Goal: Task Accomplishment & Management: Complete application form

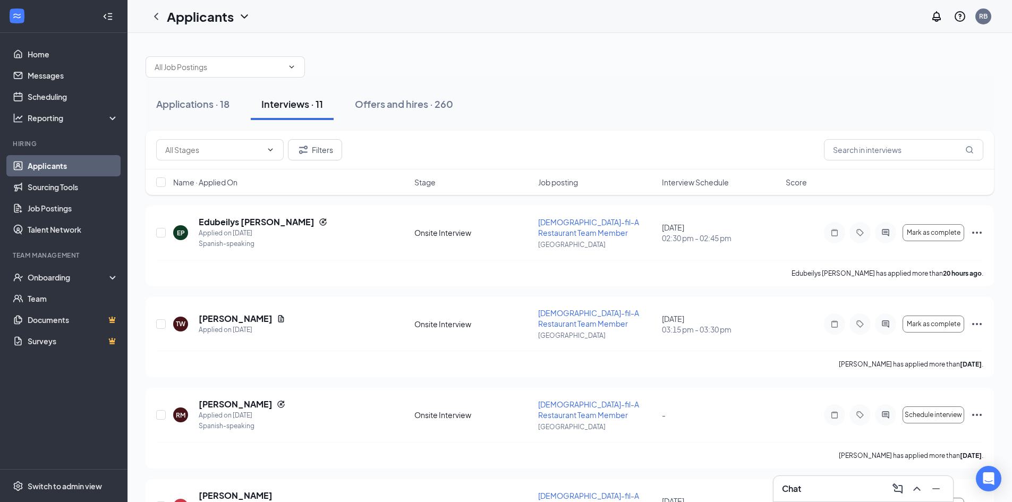
click at [683, 180] on span "Interview Schedule" at bounding box center [695, 182] width 67 height 11
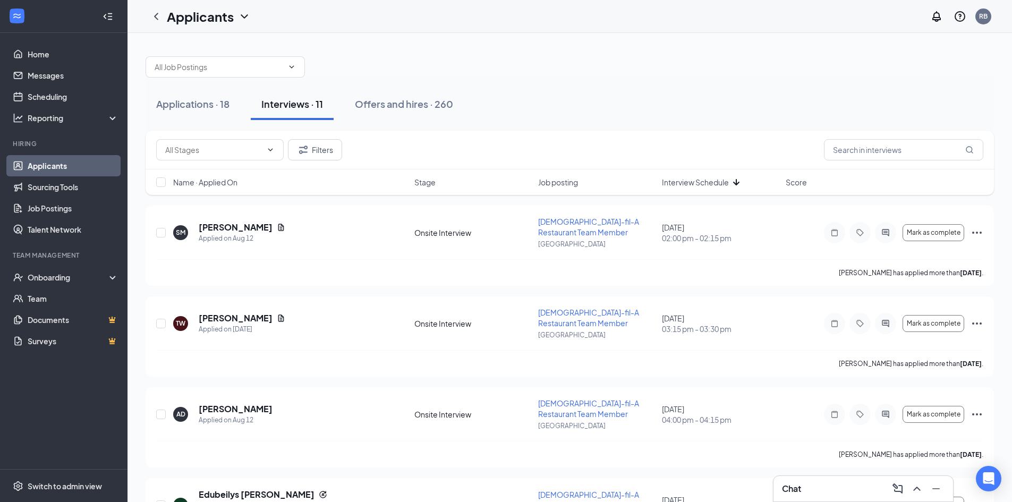
click at [683, 180] on span "Interview Schedule" at bounding box center [695, 182] width 67 height 11
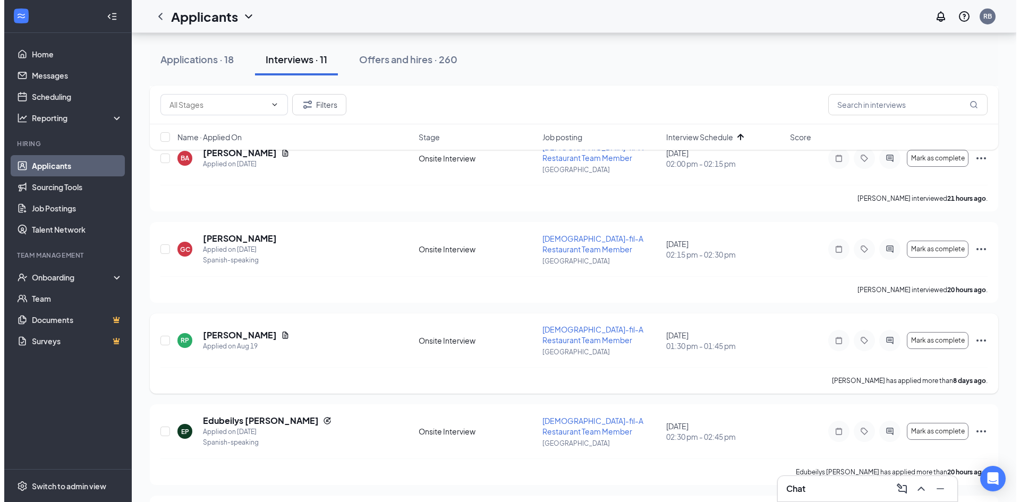
scroll to position [372, 0]
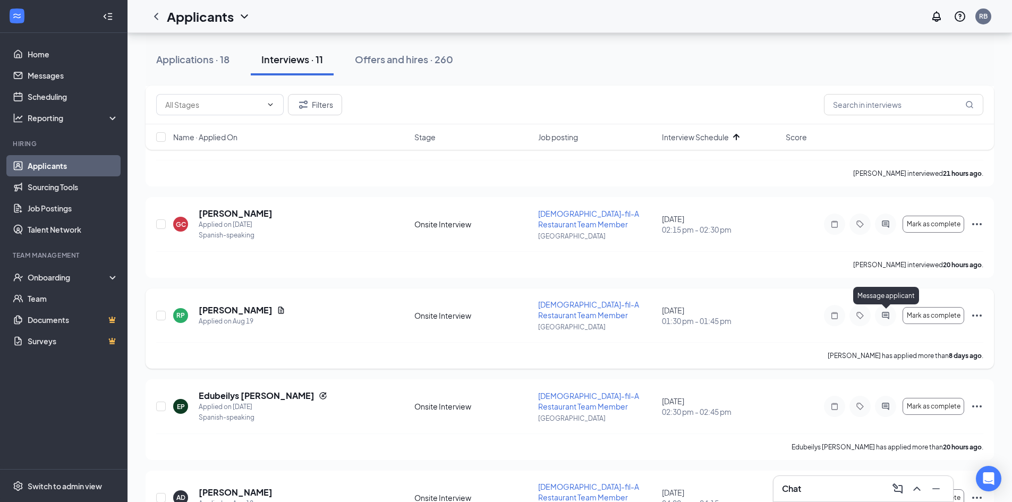
click at [881, 314] on icon "ActiveChat" at bounding box center [885, 315] width 13 height 8
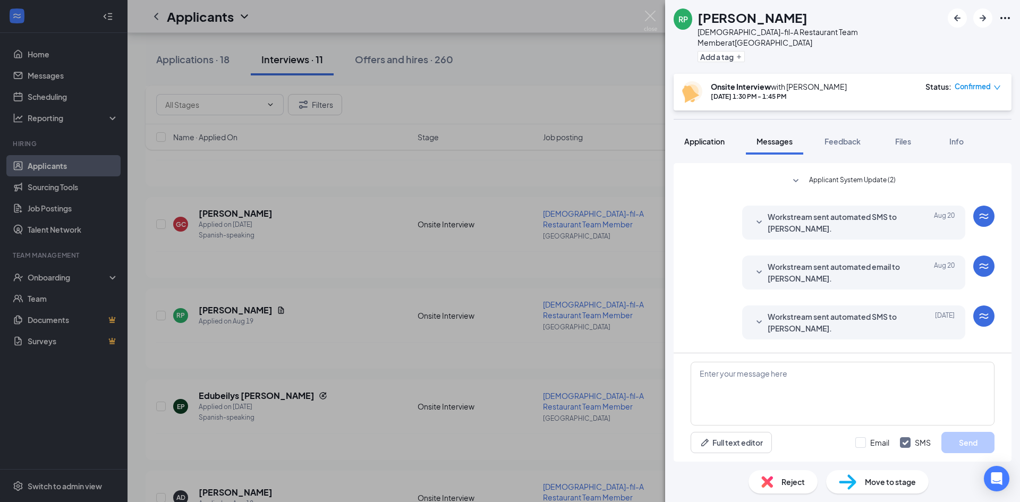
scroll to position [327, 0]
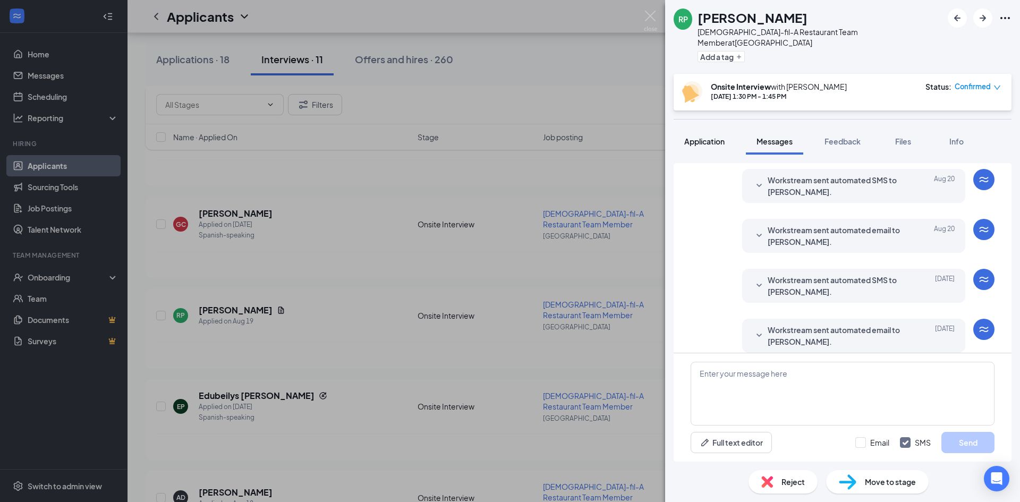
click at [697, 137] on span "Application" at bounding box center [704, 142] width 40 height 10
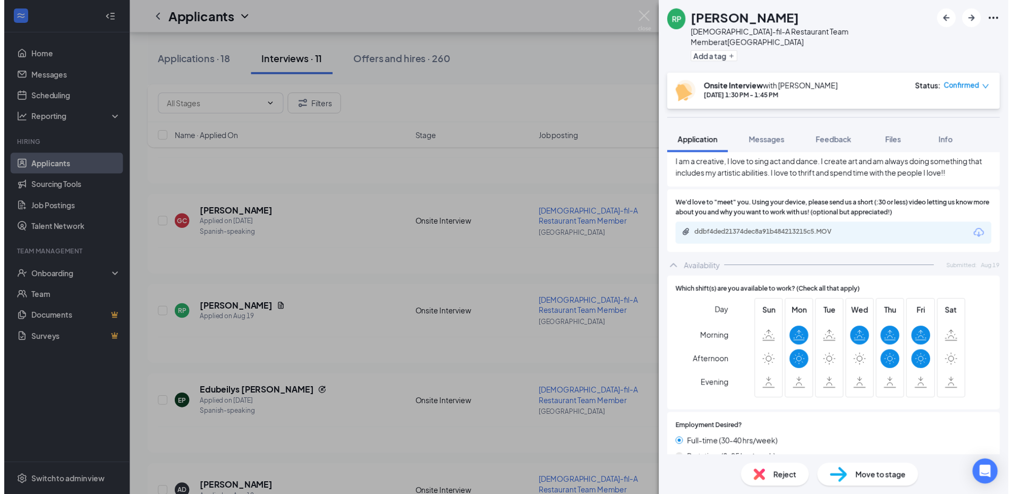
scroll to position [691, 0]
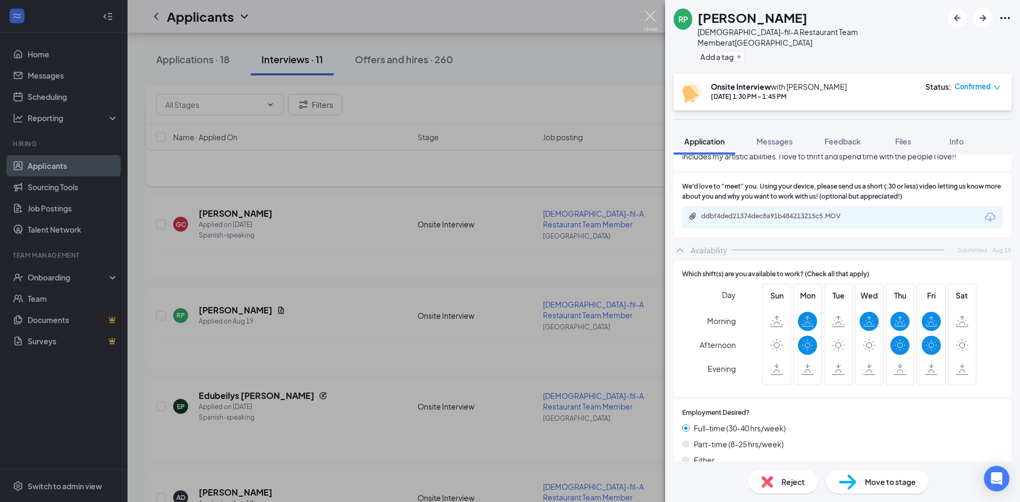
click at [645, 12] on img at bounding box center [650, 21] width 13 height 21
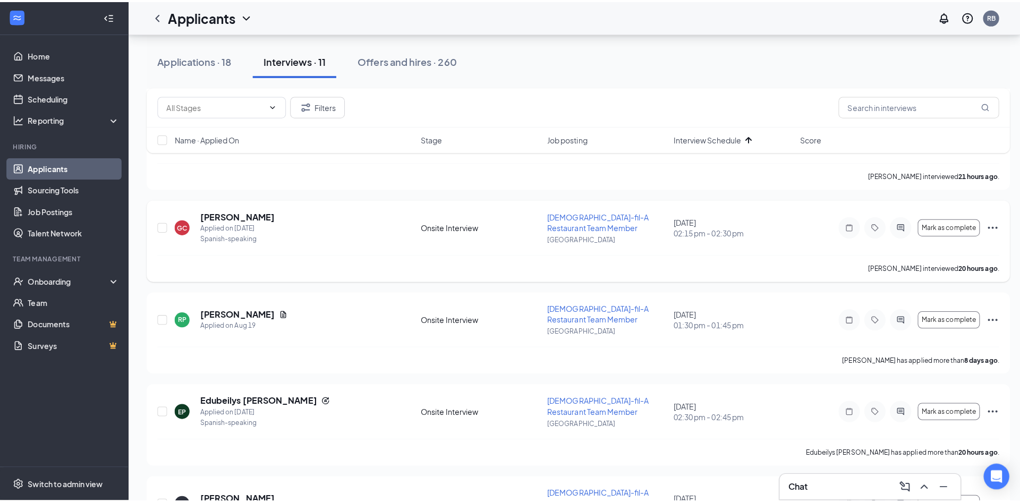
scroll to position [478, 0]
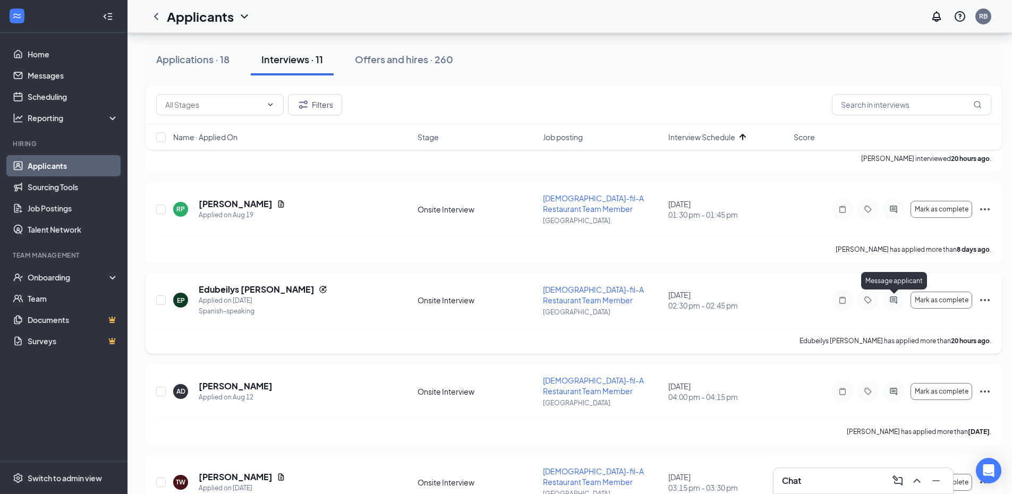
click at [893, 299] on icon "ActiveChat" at bounding box center [893, 299] width 7 height 7
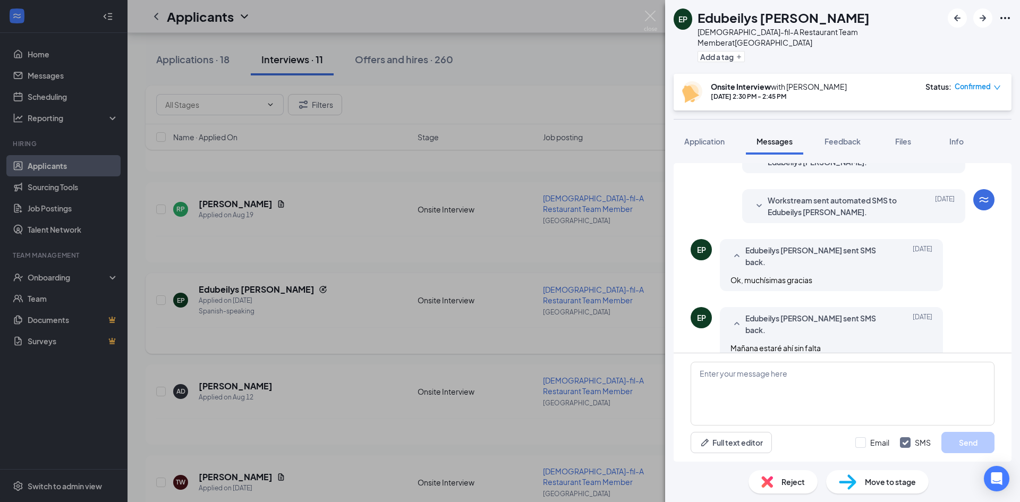
scroll to position [372, 0]
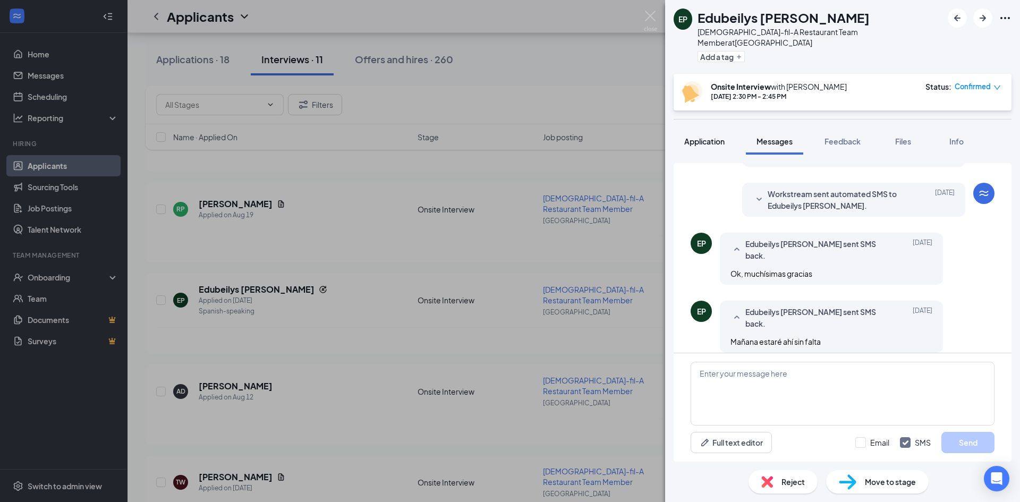
click at [693, 137] on span "Application" at bounding box center [704, 142] width 40 height 10
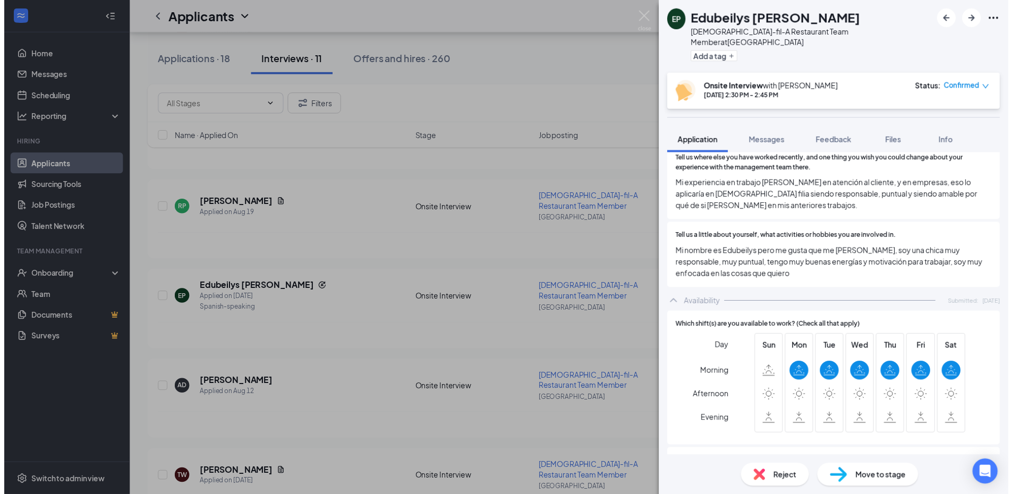
scroll to position [513, 0]
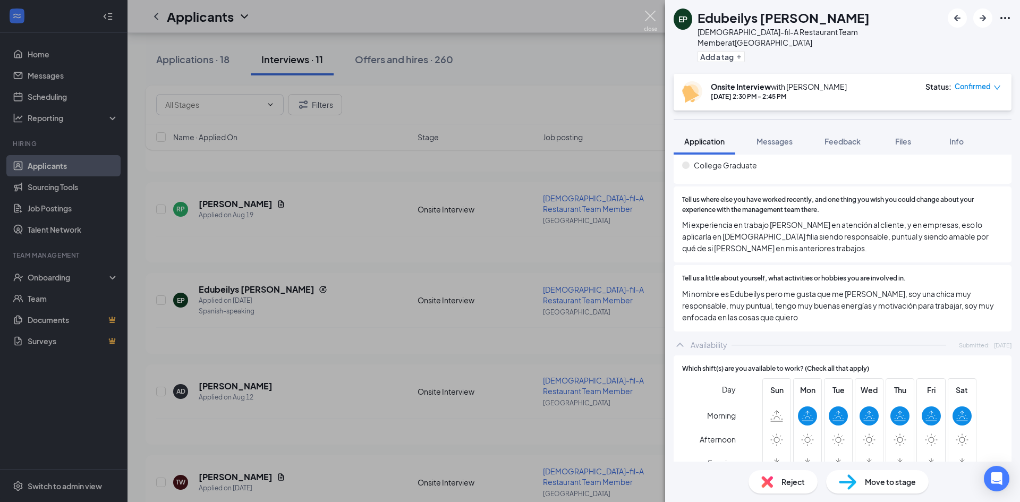
click at [657, 13] on img at bounding box center [650, 21] width 13 height 21
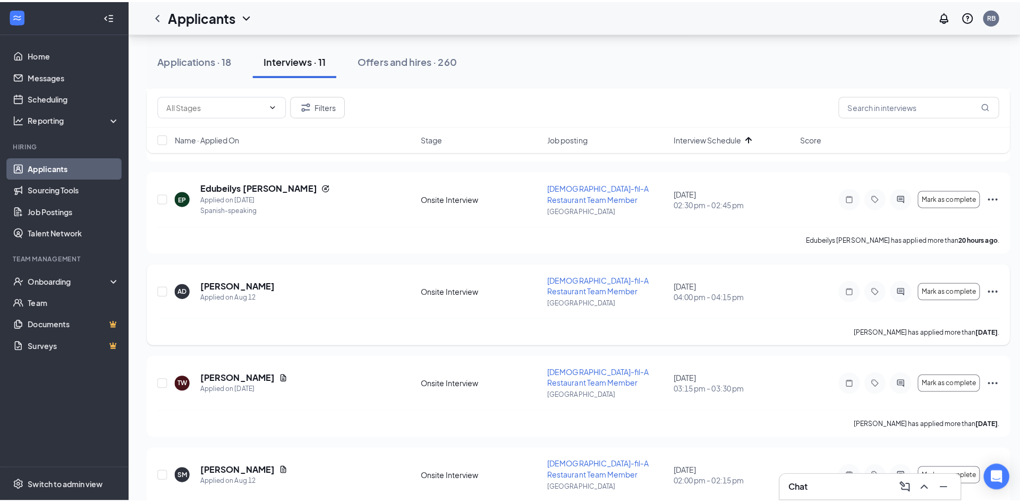
scroll to position [637, 0]
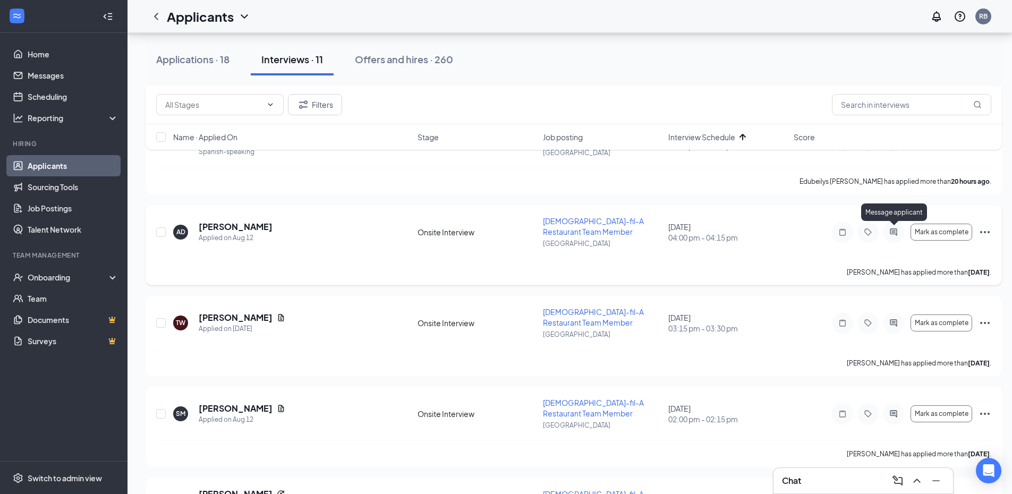
click at [895, 232] on icon "ActiveChat" at bounding box center [893, 231] width 7 height 7
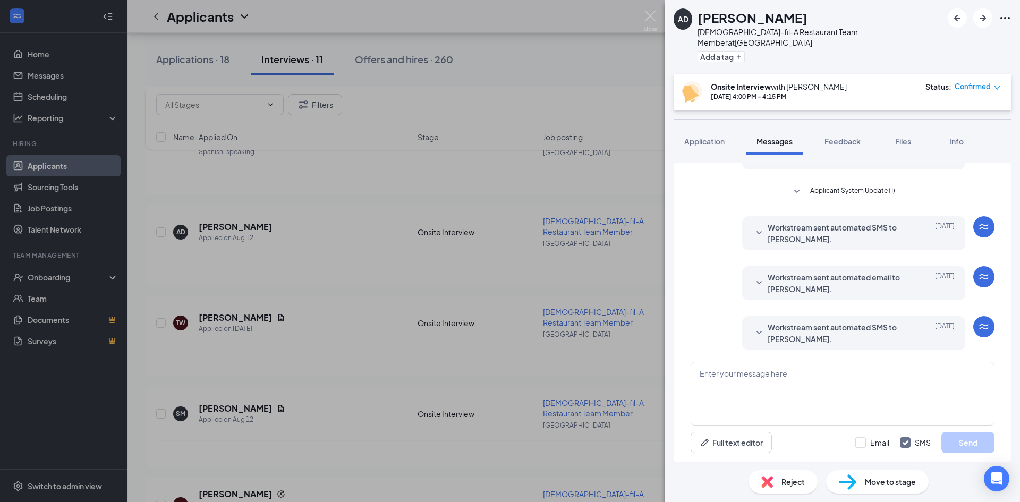
scroll to position [295, 0]
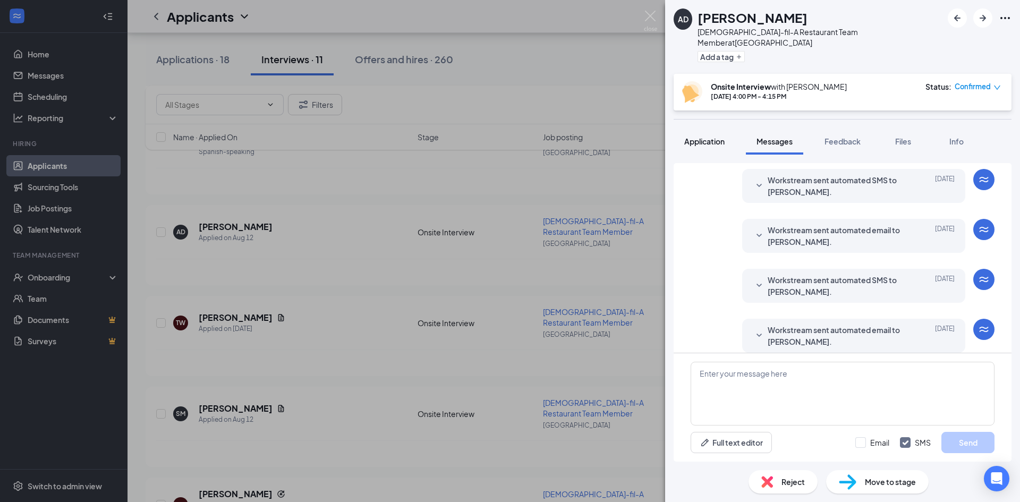
click at [707, 128] on button "Application" at bounding box center [705, 141] width 62 height 27
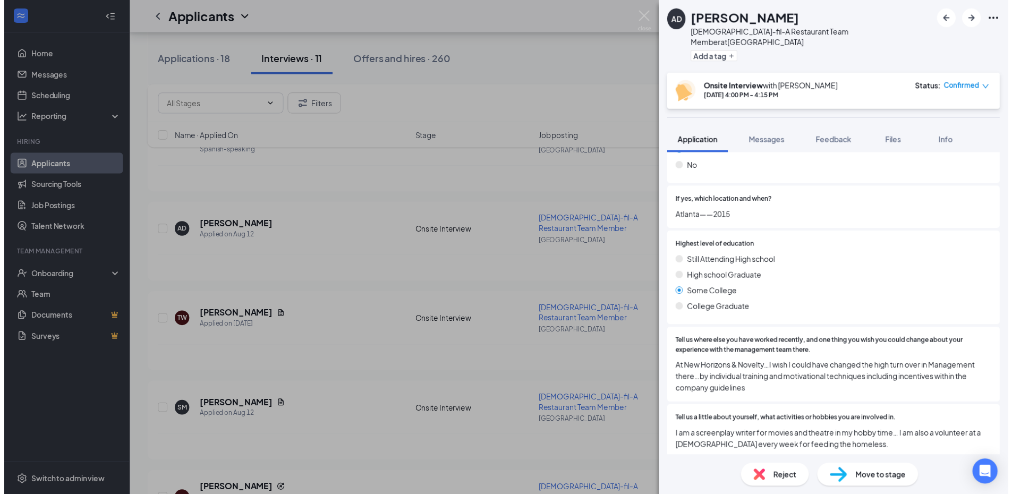
scroll to position [367, 0]
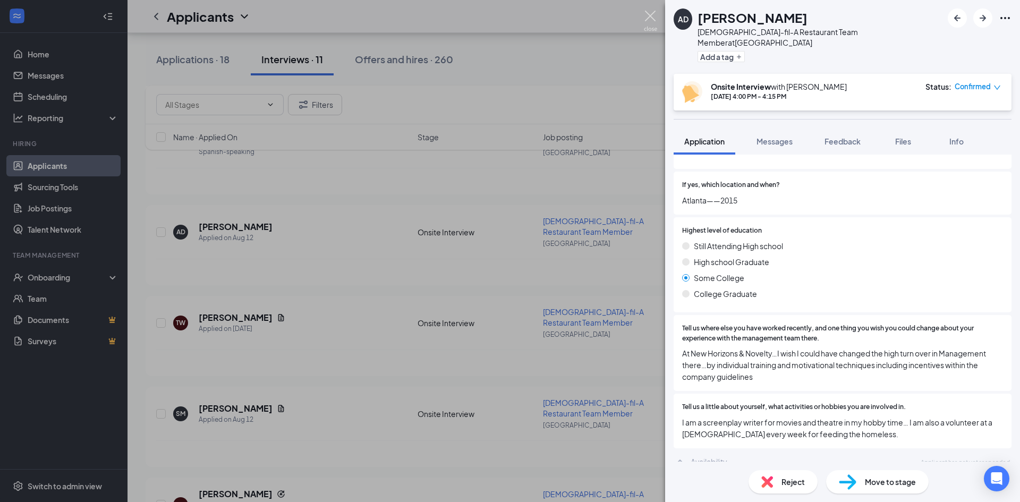
click at [649, 18] on img at bounding box center [650, 21] width 13 height 21
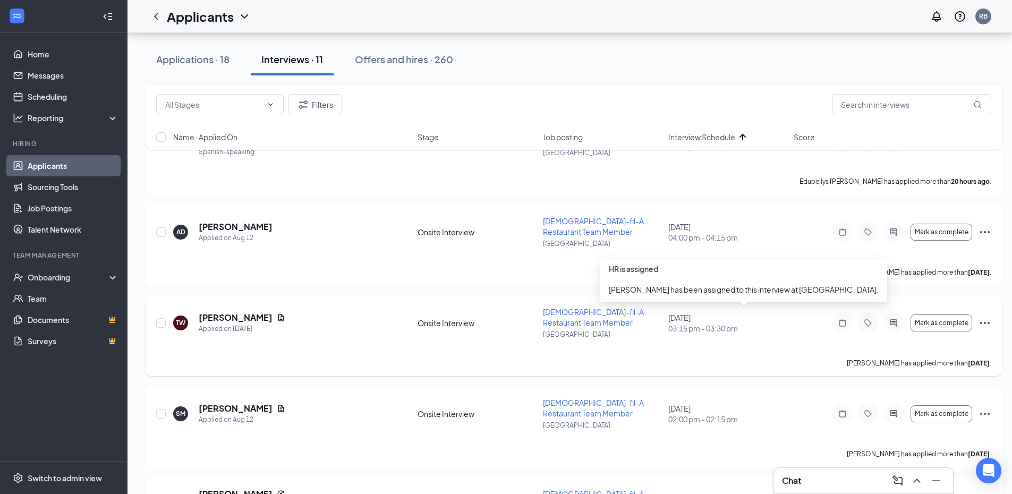
scroll to position [584, 0]
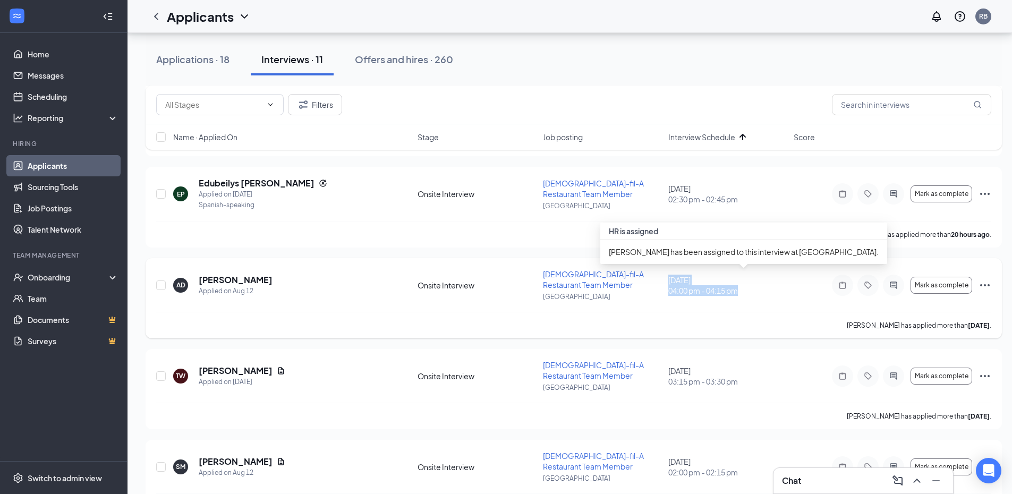
drag, startPoint x: 670, startPoint y: 278, endPoint x: 746, endPoint y: 289, distance: 76.7
click at [746, 289] on div "[DATE] 04:00 pm - 04:15 pm" at bounding box center [727, 285] width 119 height 21
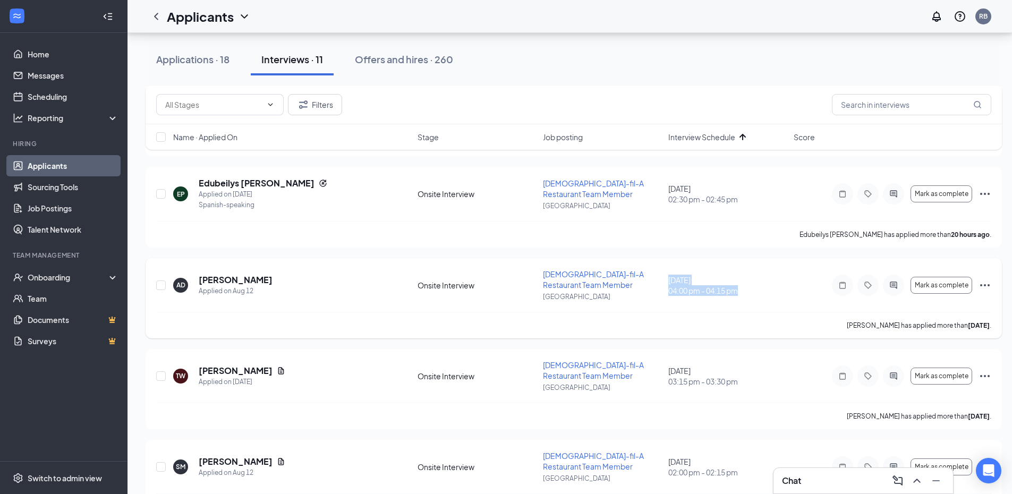
click at [687, 304] on div "AD [PERSON_NAME] Applied on [DATE] Onsite Interview [DEMOGRAPHIC_DATA]-fil-A Re…" at bounding box center [573, 290] width 835 height 43
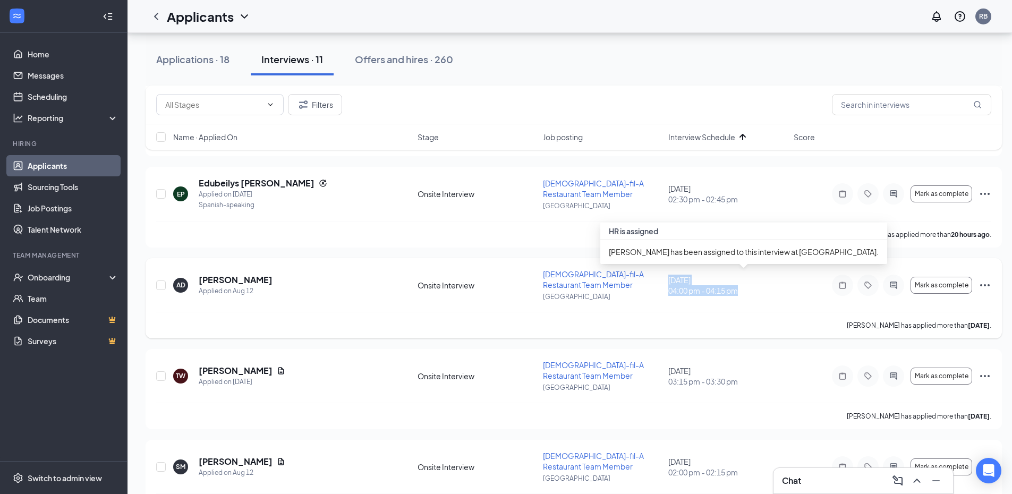
drag, startPoint x: 666, startPoint y: 277, endPoint x: 754, endPoint y: 287, distance: 89.2
click at [754, 287] on div "AD [PERSON_NAME] Applied on [DATE] Onsite Interview [DEMOGRAPHIC_DATA]-fil-A Re…" at bounding box center [573, 290] width 835 height 43
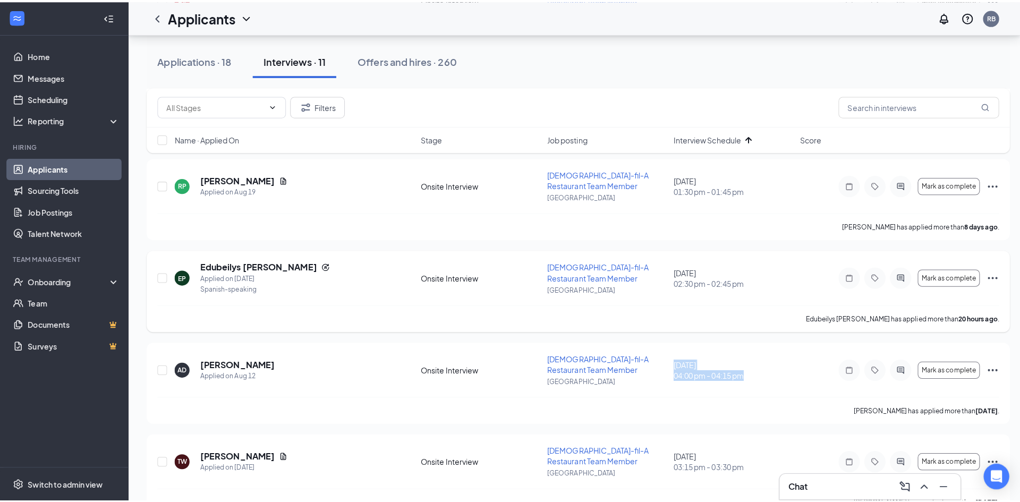
scroll to position [478, 0]
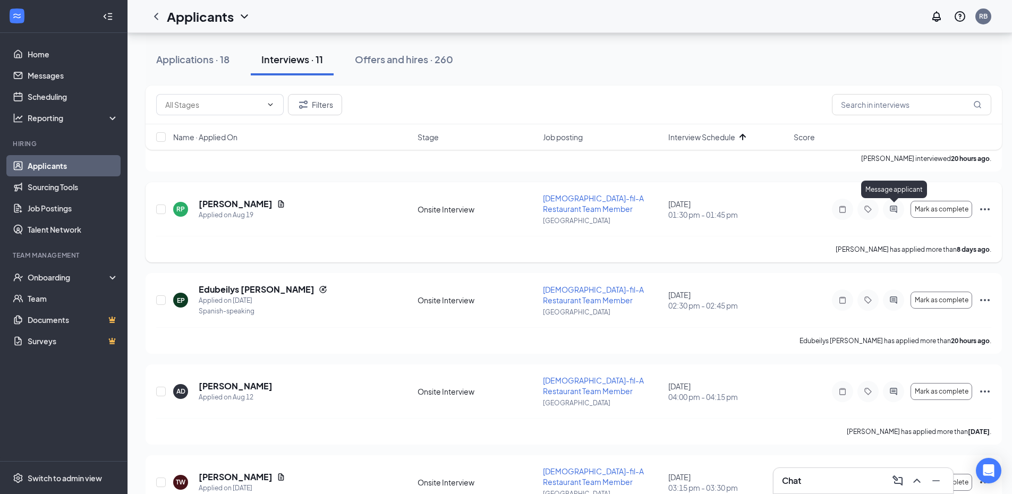
click at [896, 206] on icon "ActiveChat" at bounding box center [893, 209] width 7 height 7
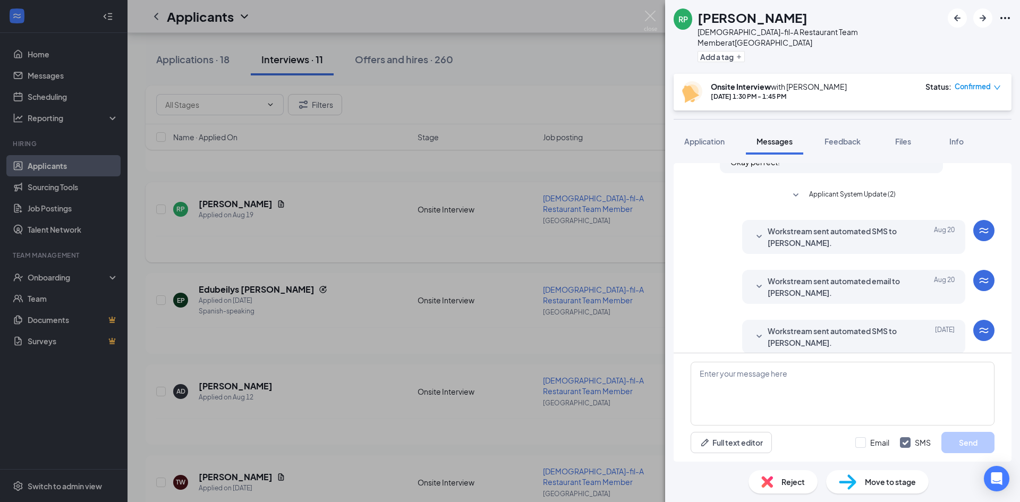
scroll to position [327, 0]
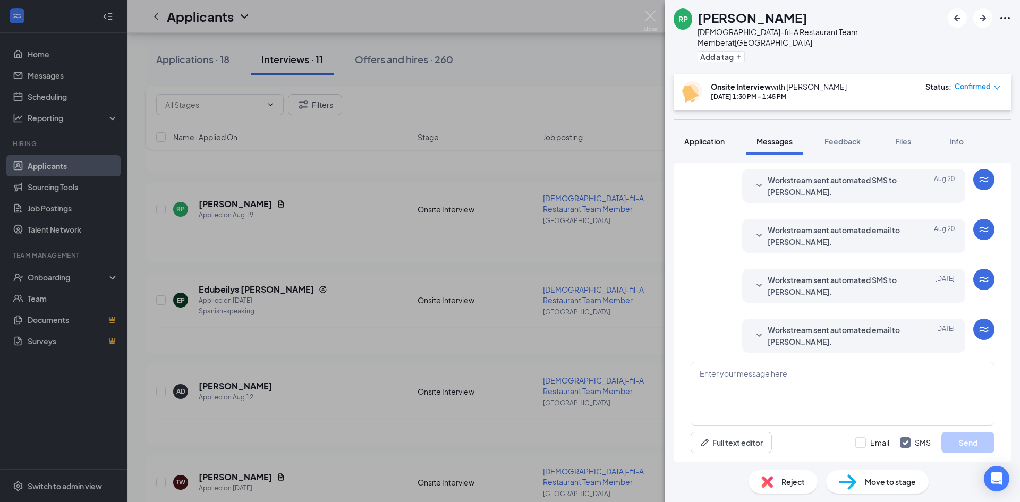
click at [695, 137] on span "Application" at bounding box center [704, 142] width 40 height 10
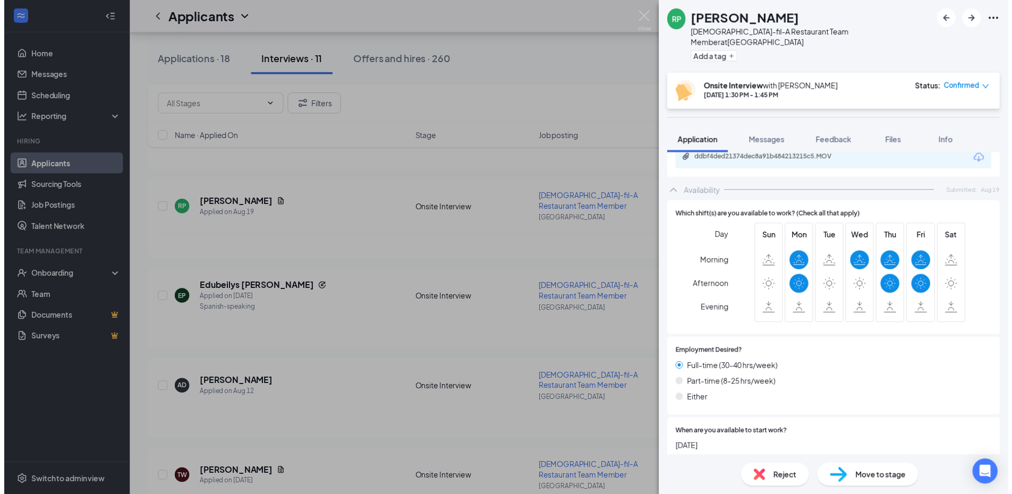
scroll to position [695, 0]
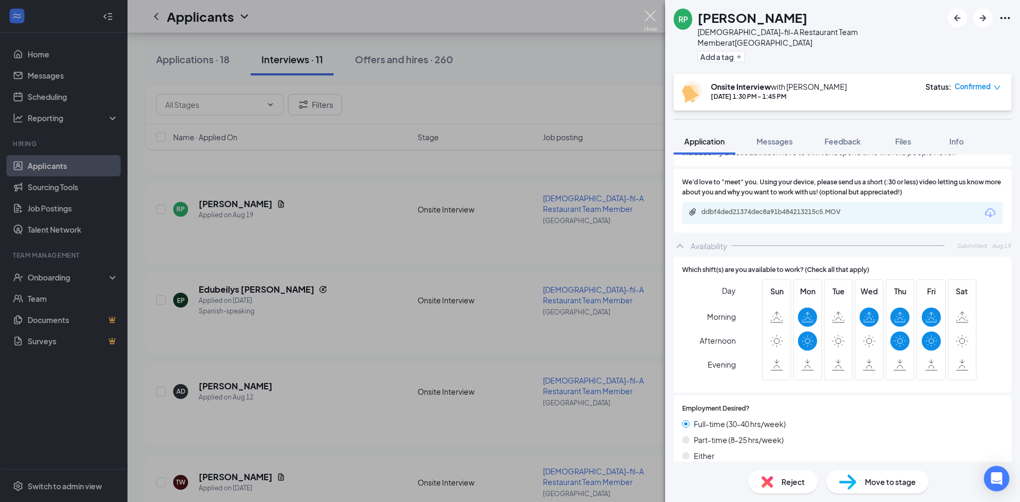
click at [646, 19] on img at bounding box center [650, 21] width 13 height 21
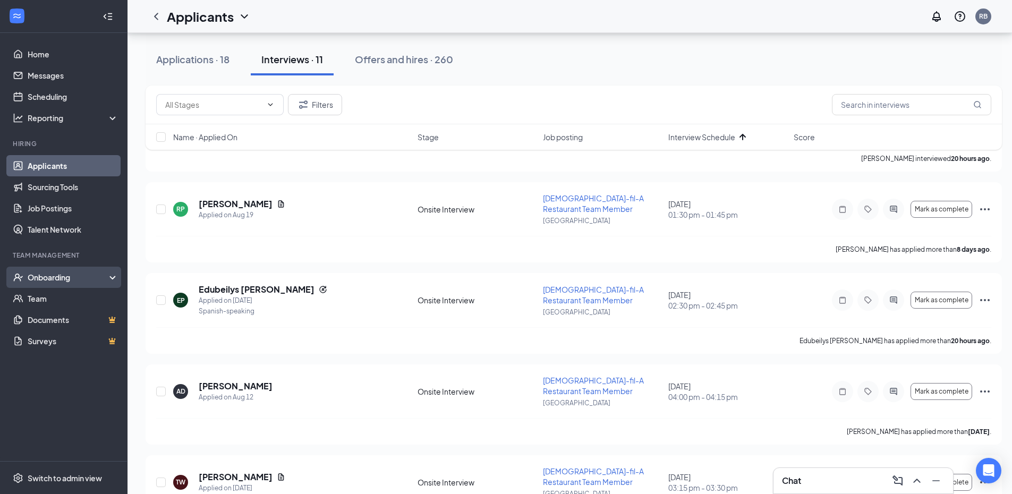
click at [67, 285] on div "Onboarding" at bounding box center [63, 277] width 127 height 21
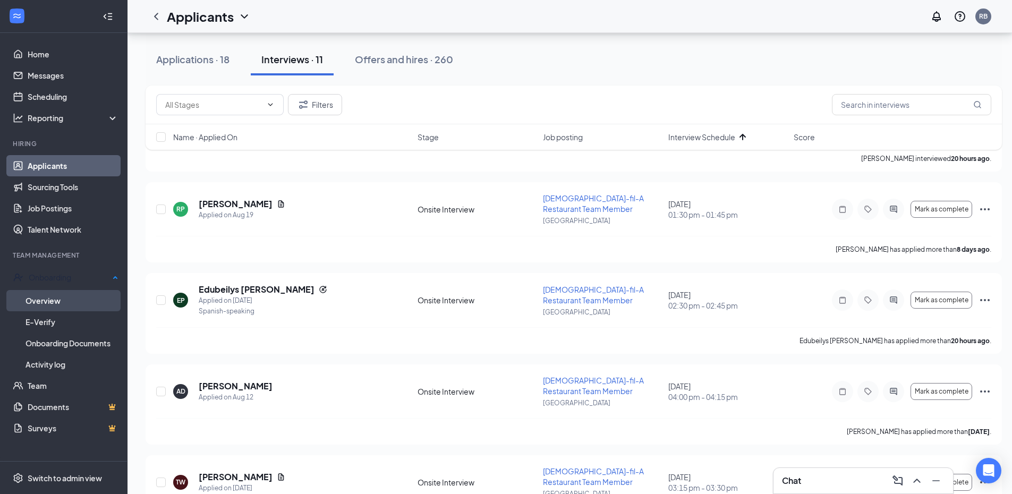
click at [53, 300] on link "Overview" at bounding box center [71, 300] width 93 height 21
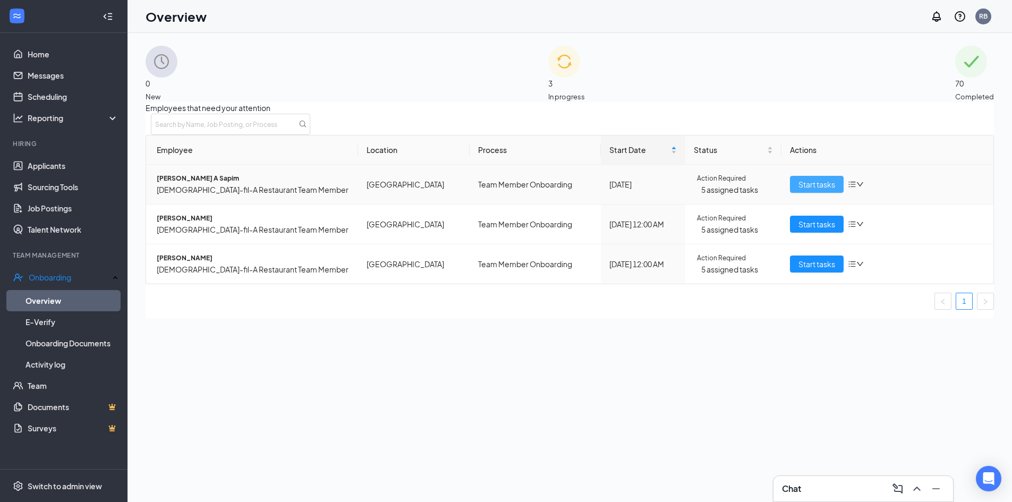
click at [798, 190] on span "Start tasks" at bounding box center [816, 184] width 37 height 12
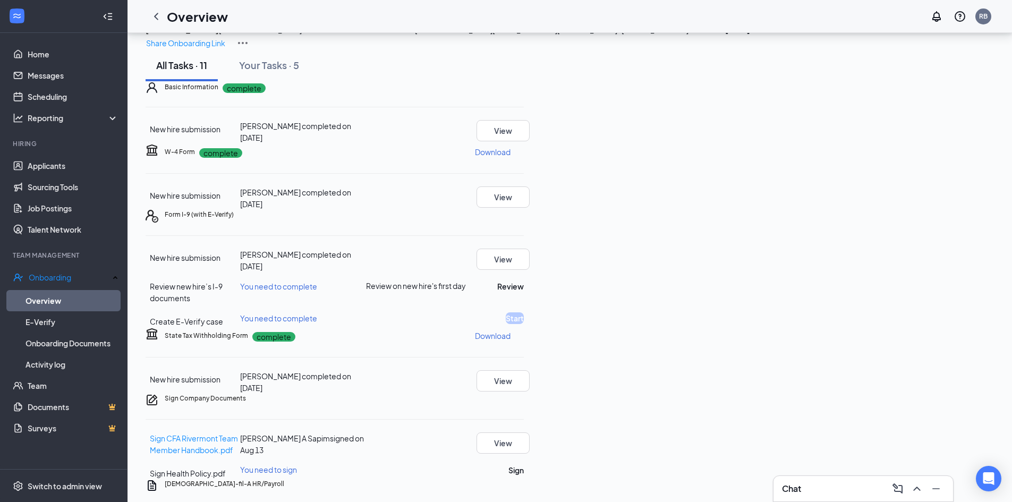
scroll to position [106, 0]
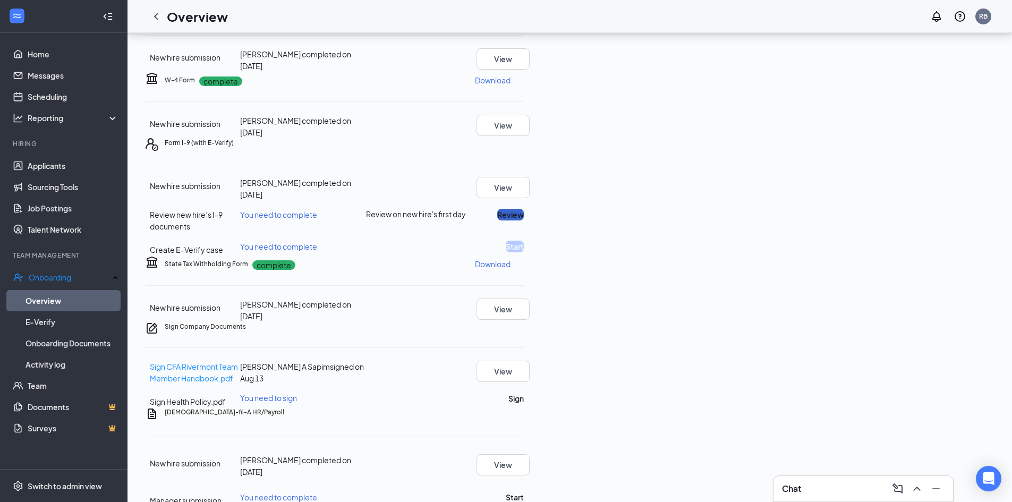
click at [524, 220] on button "Review" at bounding box center [510, 215] width 27 height 12
type input "[DATE]"
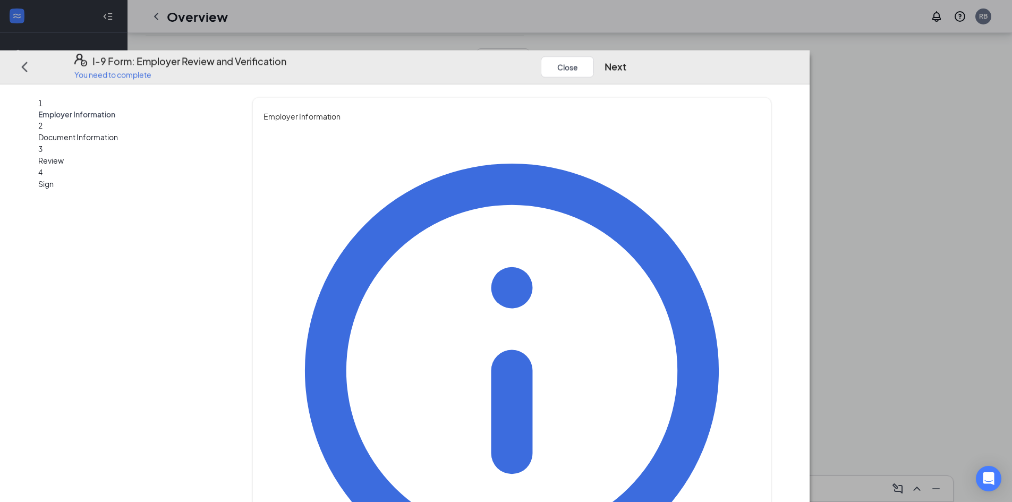
type input "[PERSON_NAME]"
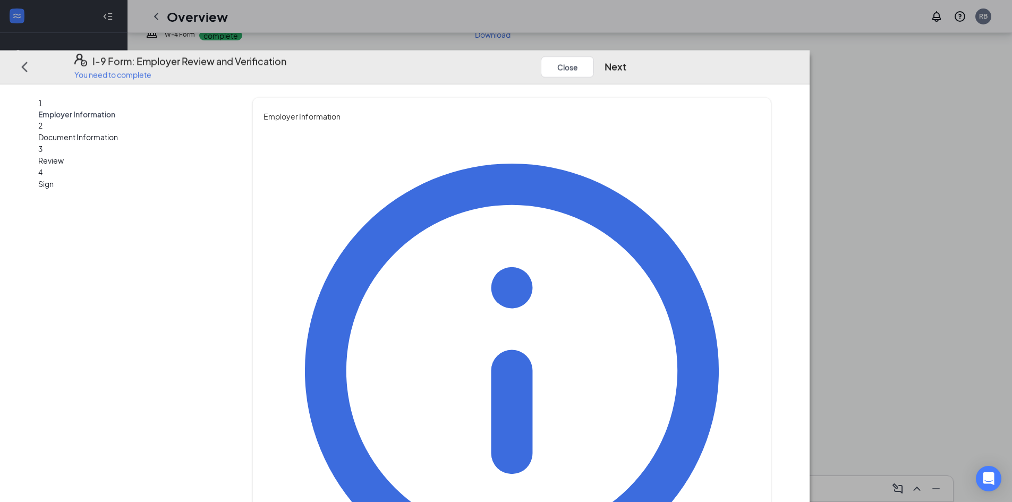
type input "President"
type input "[PERSON_NAME][EMAIL_ADDRESS][PERSON_NAME][DOMAIN_NAME]"
type input "3365098166"
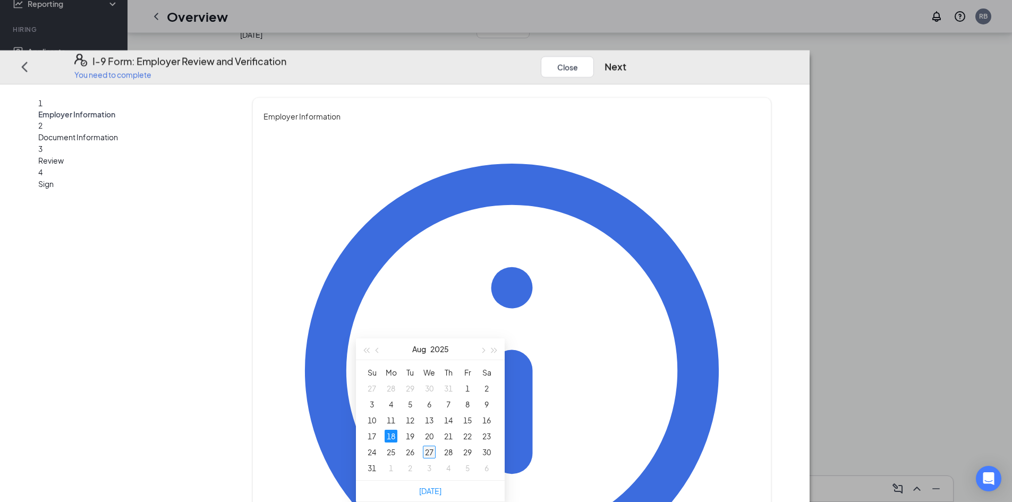
type input "[DATE]"
click at [427, 446] on div "27" at bounding box center [429, 452] width 13 height 13
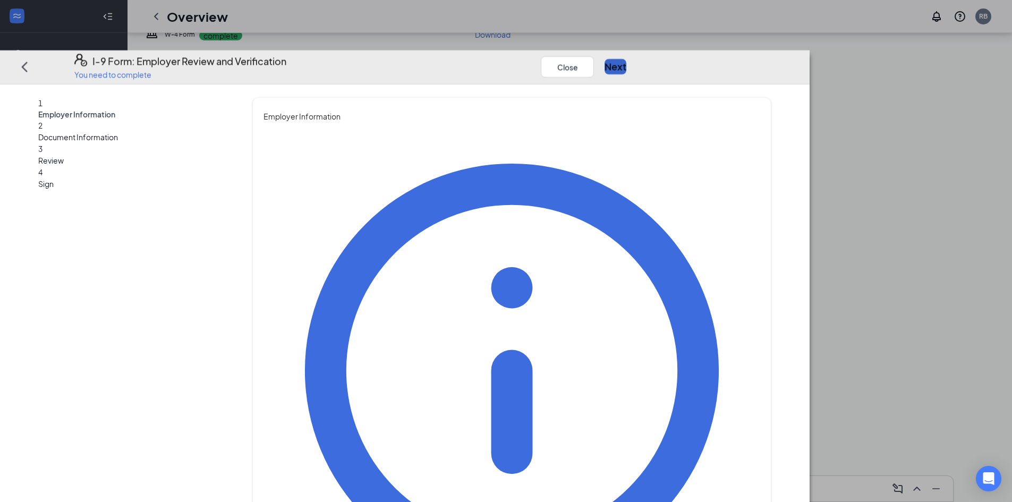
click at [626, 59] on button "Next" at bounding box center [615, 66] width 22 height 15
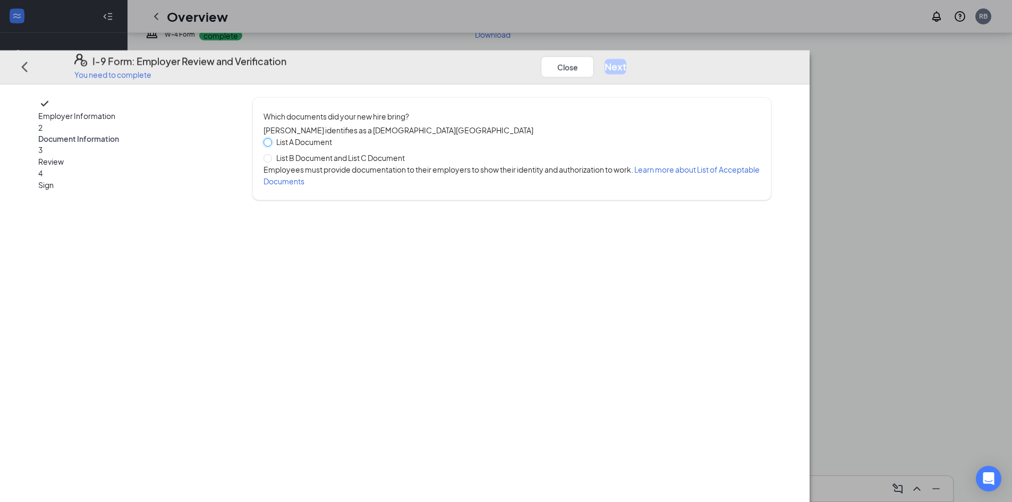
click at [271, 138] on input "List A Document" at bounding box center [266, 141] width 7 height 7
radio input "true"
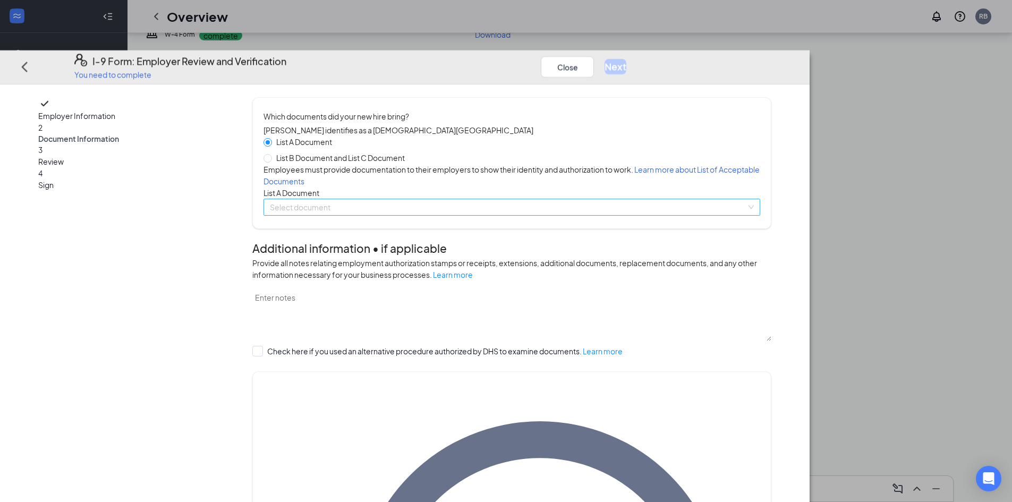
click at [442, 215] on input "search" at bounding box center [508, 207] width 476 height 16
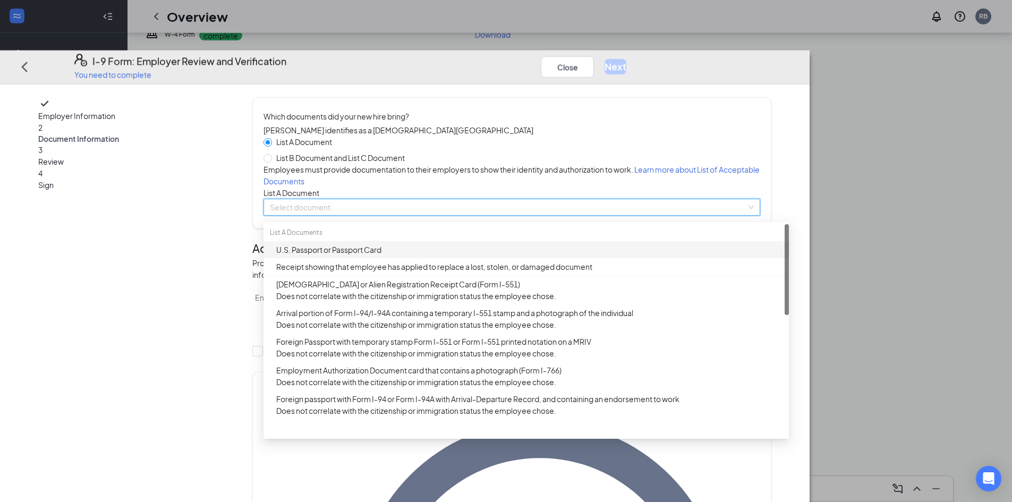
click at [453, 256] on div "U.S. Passport or Passport Card" at bounding box center [529, 250] width 506 height 12
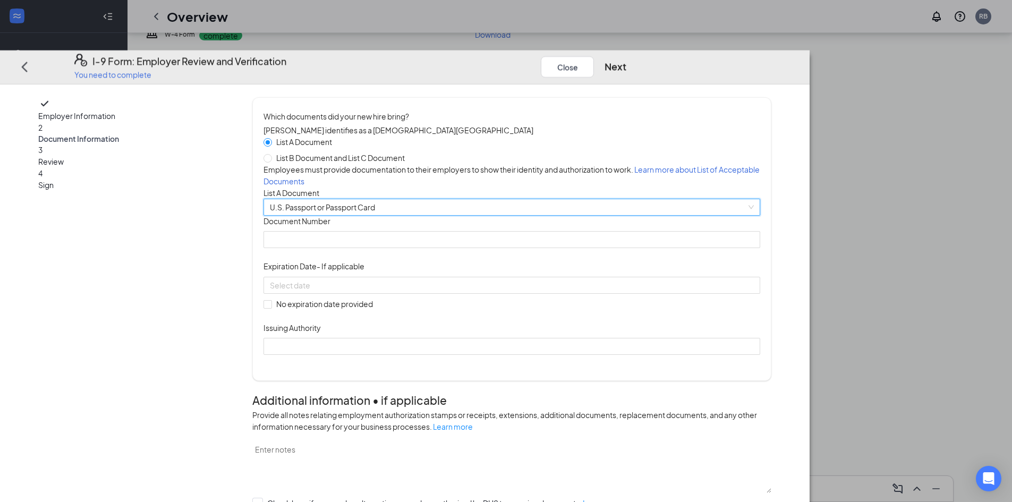
scroll to position [53, 0]
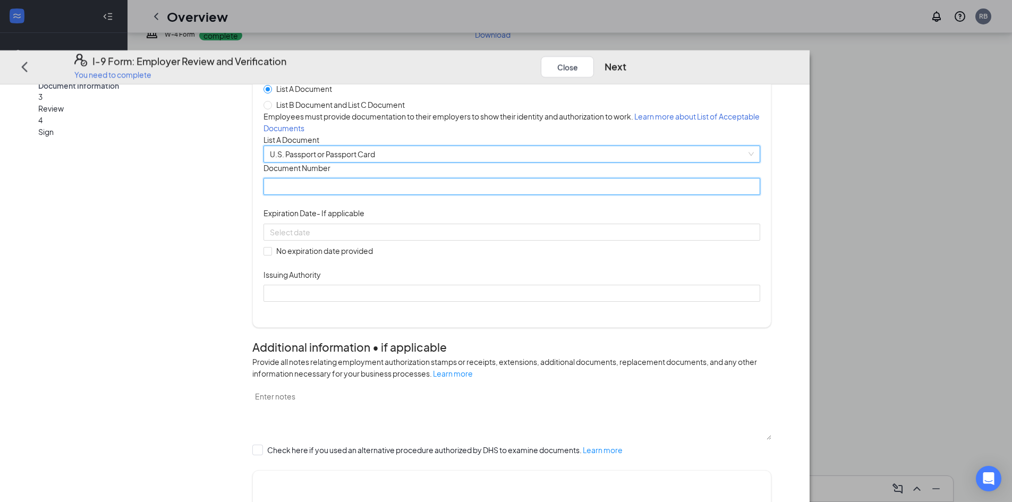
click at [436, 195] on input "Document Number" at bounding box center [511, 186] width 497 height 17
type input "A49336738"
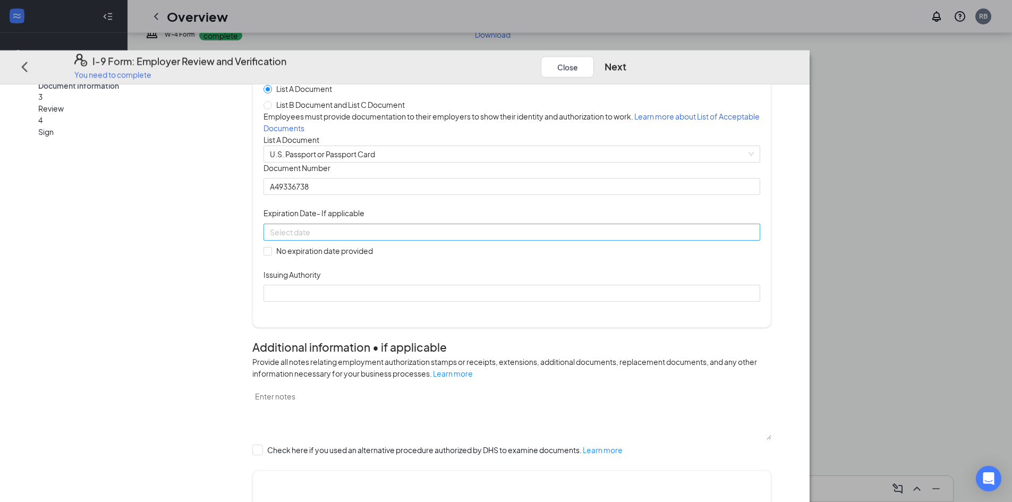
click at [529, 237] on div at bounding box center [512, 232] width 484 height 12
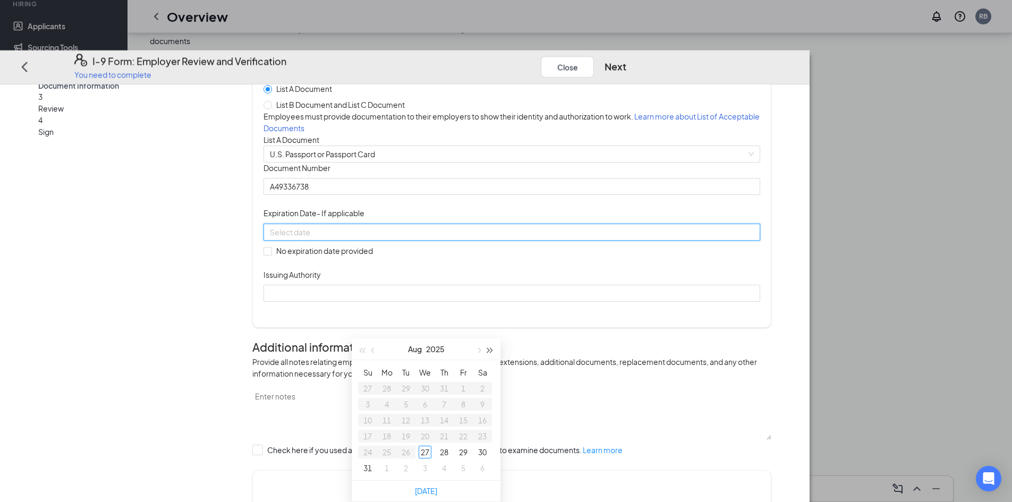
click at [489, 338] on button "button" at bounding box center [490, 348] width 12 height 21
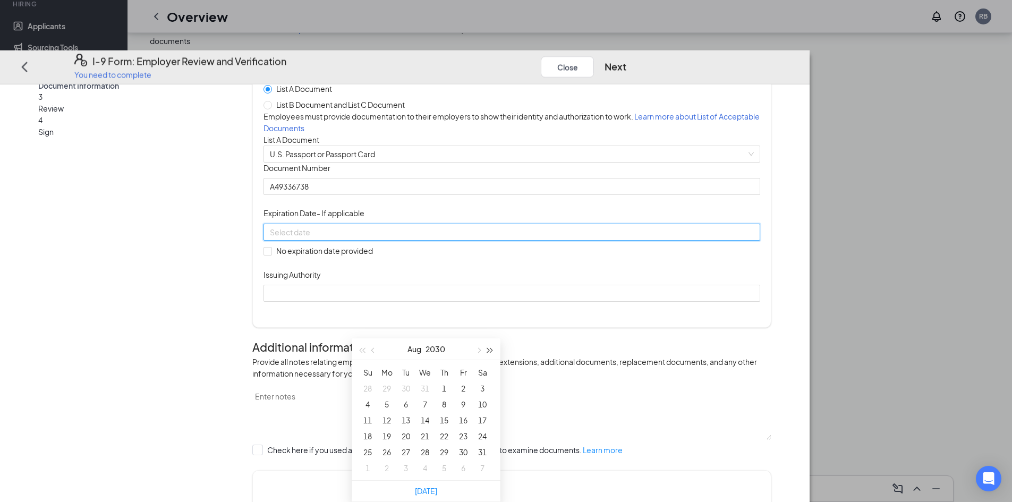
click at [489, 338] on button "button" at bounding box center [490, 348] width 12 height 21
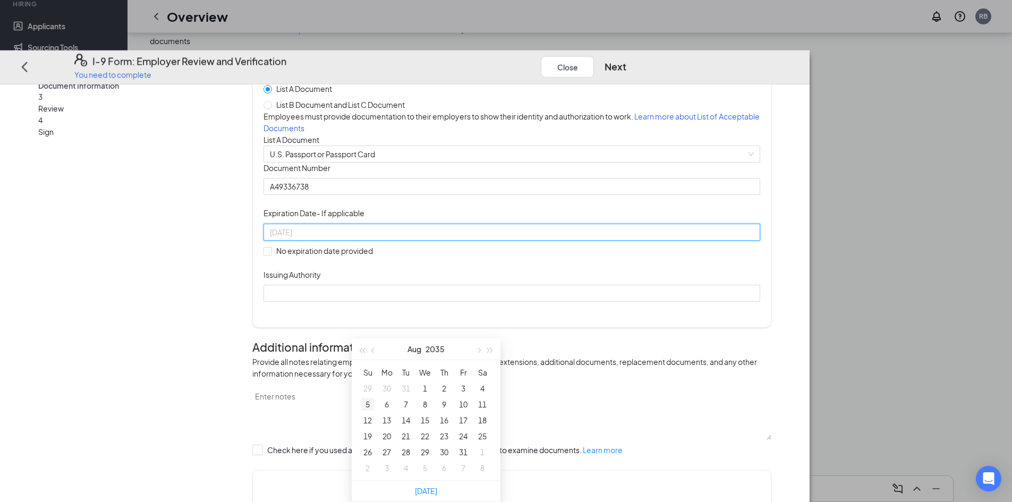
click at [371, 398] on div "5" at bounding box center [367, 404] width 13 height 13
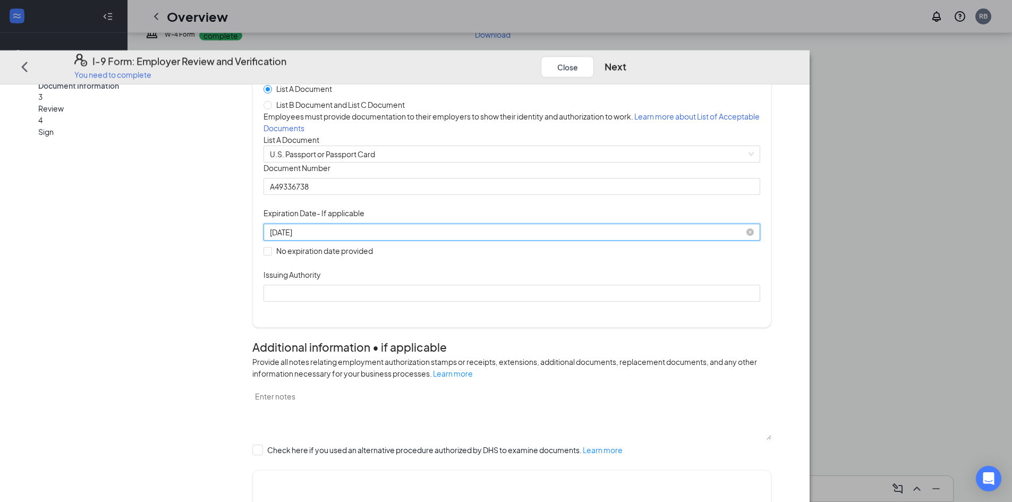
click at [526, 237] on div "[DATE]" at bounding box center [512, 232] width 484 height 12
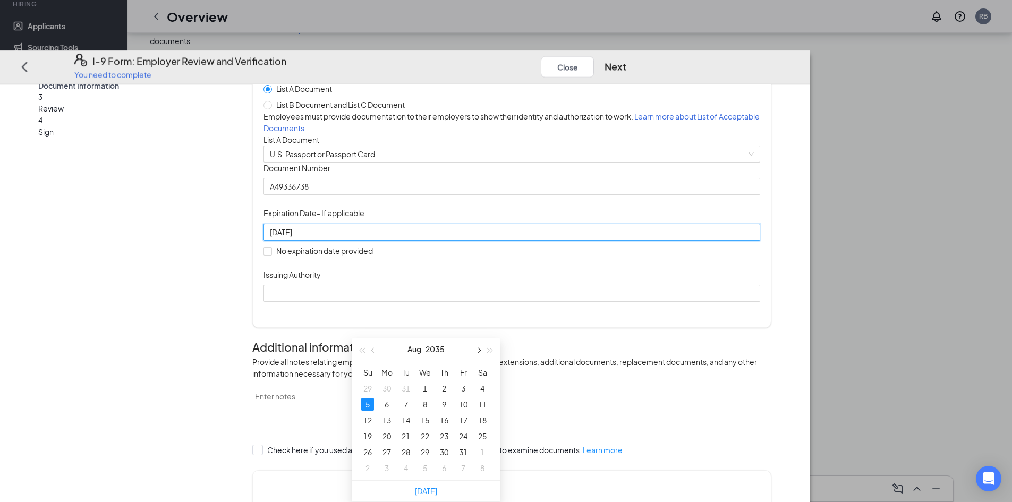
click at [480, 348] on span "button" at bounding box center [477, 350] width 5 height 5
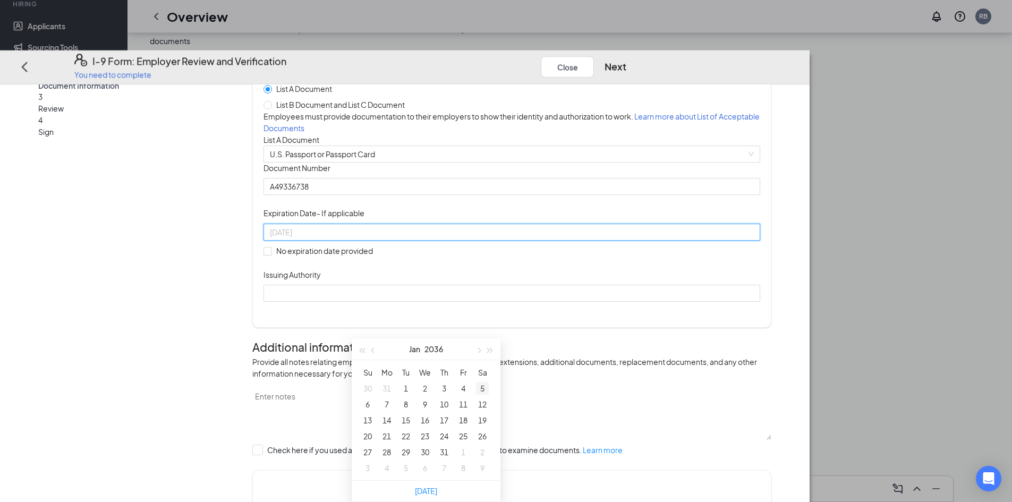
click at [484, 382] on div "5" at bounding box center [482, 388] width 13 height 13
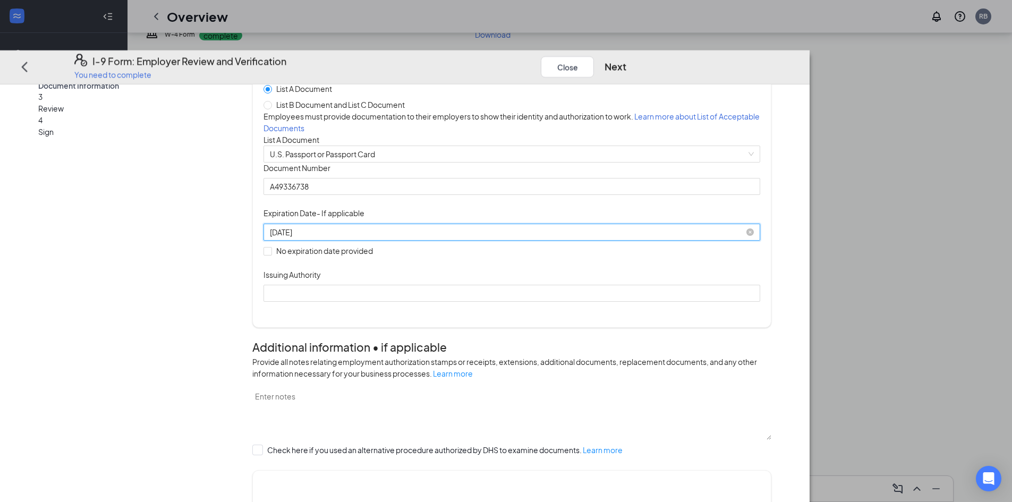
click at [527, 237] on div "[DATE]" at bounding box center [512, 232] width 484 height 12
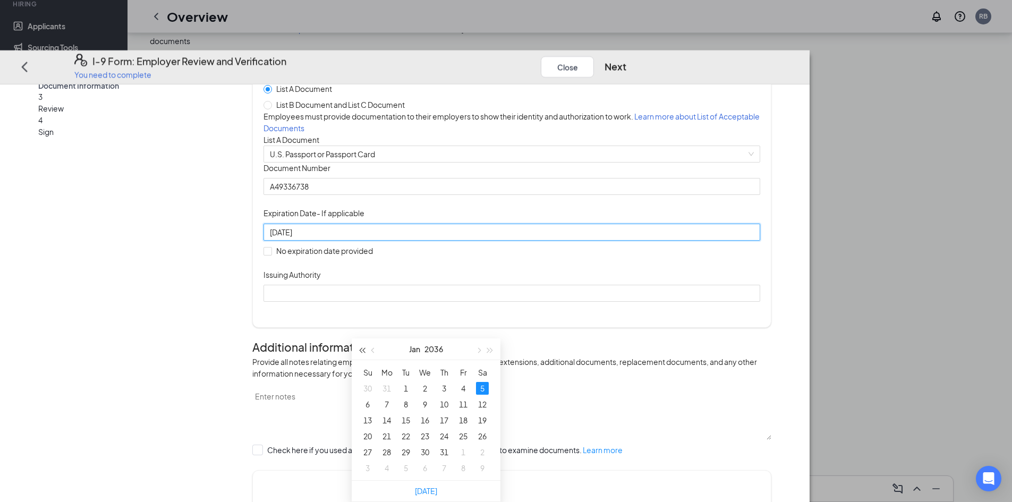
click at [362, 348] on span "button" at bounding box center [361, 350] width 5 height 5
type input "[DATE]"
click at [460, 382] on div "5" at bounding box center [463, 388] width 13 height 13
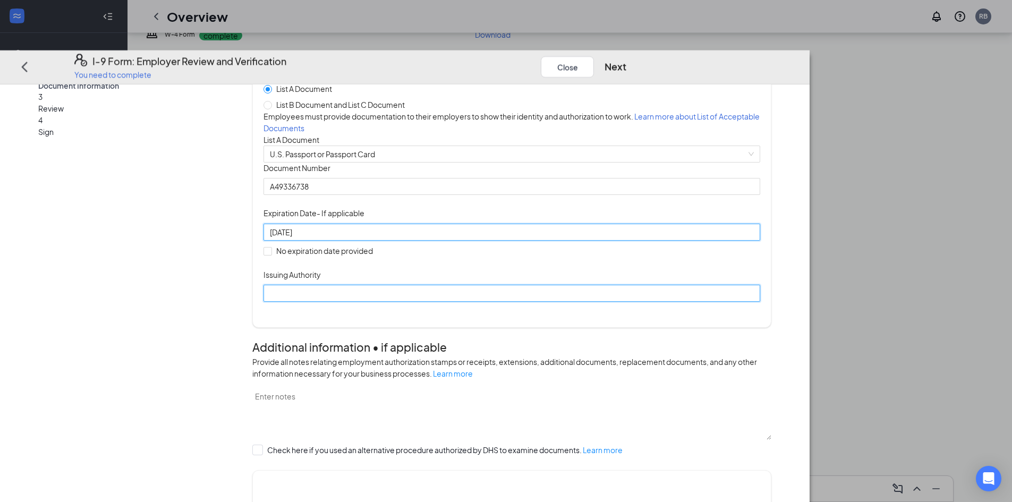
click at [430, 302] on input "Issuing Authority" at bounding box center [511, 293] width 497 height 17
type input "The U.S Department of Sate"
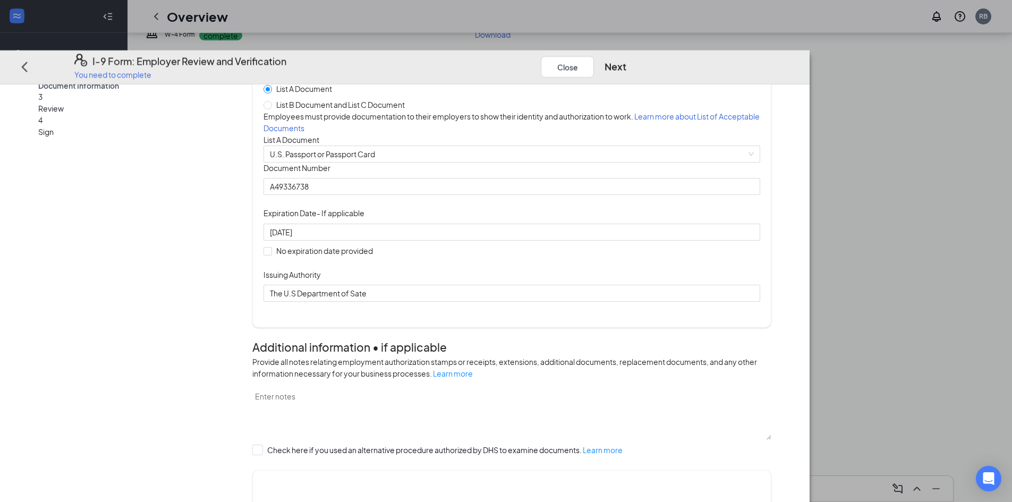
click at [608, 288] on div "Document Title U.S. Passport or Passport Card Document Number [PASSPORT] Expira…" at bounding box center [511, 232] width 497 height 139
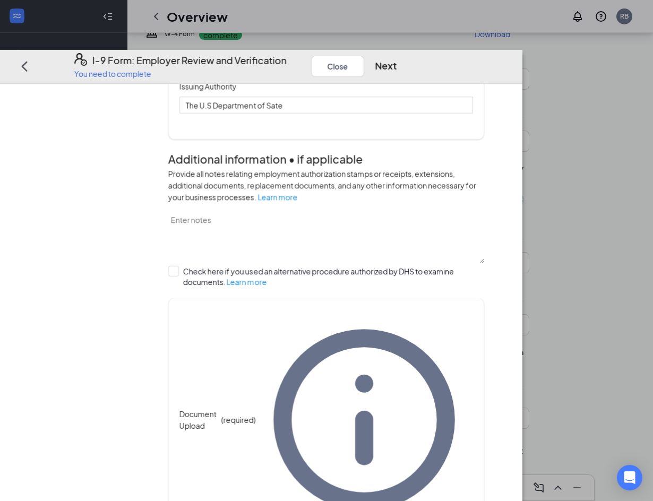
scroll to position [358, 0]
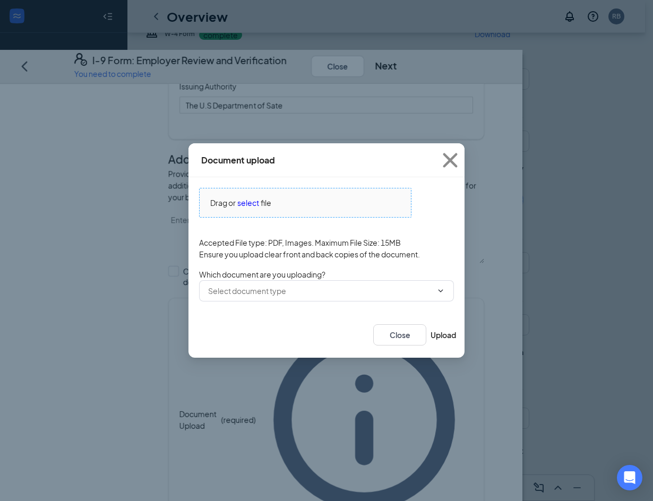
click at [244, 205] on span "select" at bounding box center [248, 203] width 22 height 12
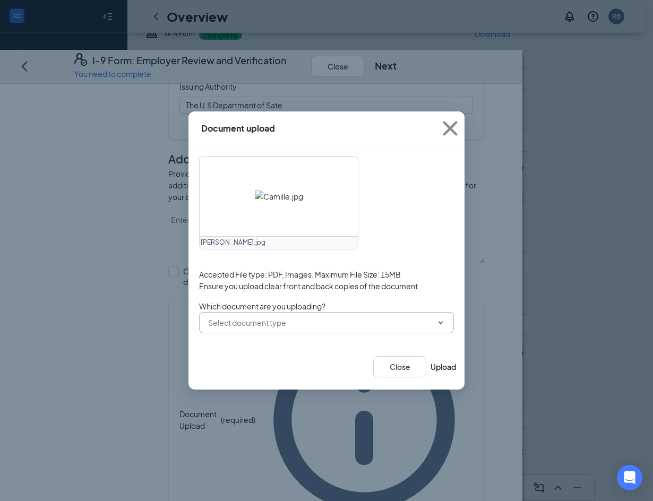
click at [340, 322] on input "text" at bounding box center [320, 323] width 224 height 12
click at [304, 476] on div "U.S. Passport or Passport Card" at bounding box center [251, 482] width 105 height 12
type input "U.S. Passport or Passport Card"
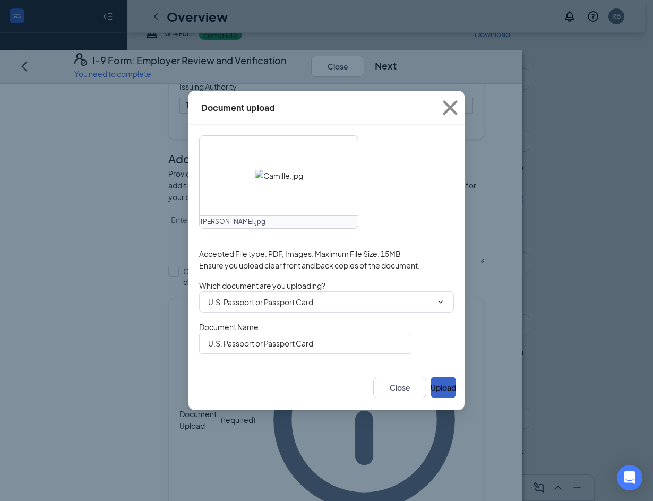
click at [433, 387] on button "Upload" at bounding box center [443, 387] width 25 height 21
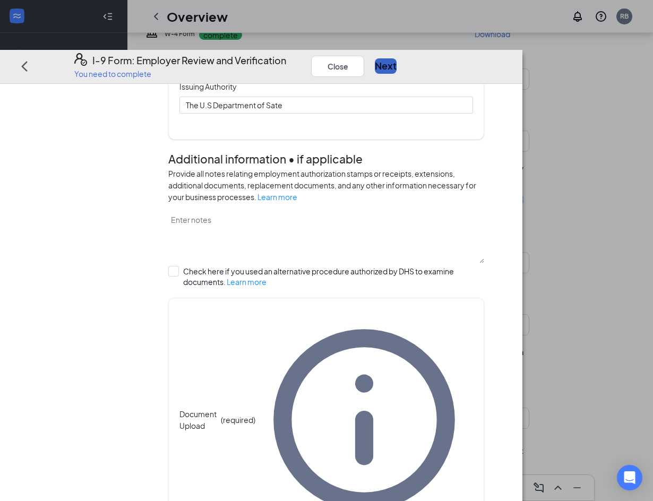
click at [397, 59] on button "Next" at bounding box center [386, 66] width 22 height 15
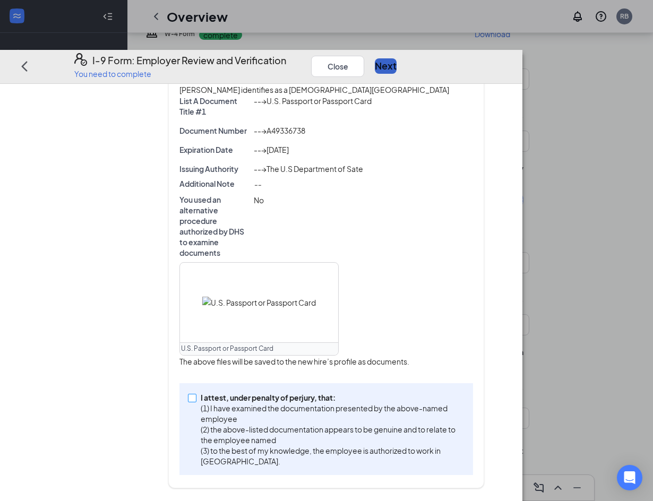
scroll to position [280, 0]
click at [195, 402] on input "I attest, under penalty of [PERSON_NAME], that: (1) I have examined the documen…" at bounding box center [191, 397] width 7 height 7
checkbox input "true"
click at [397, 59] on button "Next" at bounding box center [386, 66] width 22 height 15
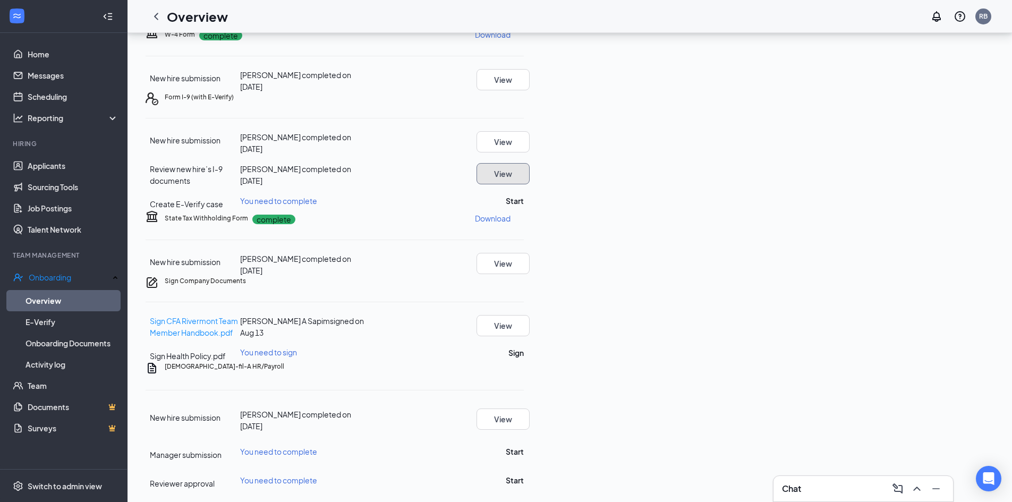
scroll to position [349, 0]
click at [524, 195] on button "Start" at bounding box center [515, 201] width 18 height 12
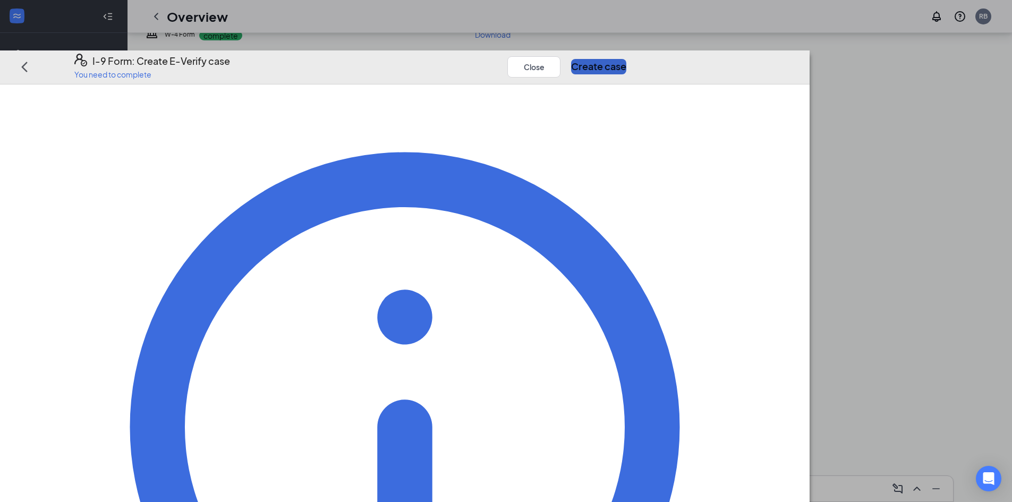
click at [626, 59] on button "Create case" at bounding box center [598, 66] width 55 height 15
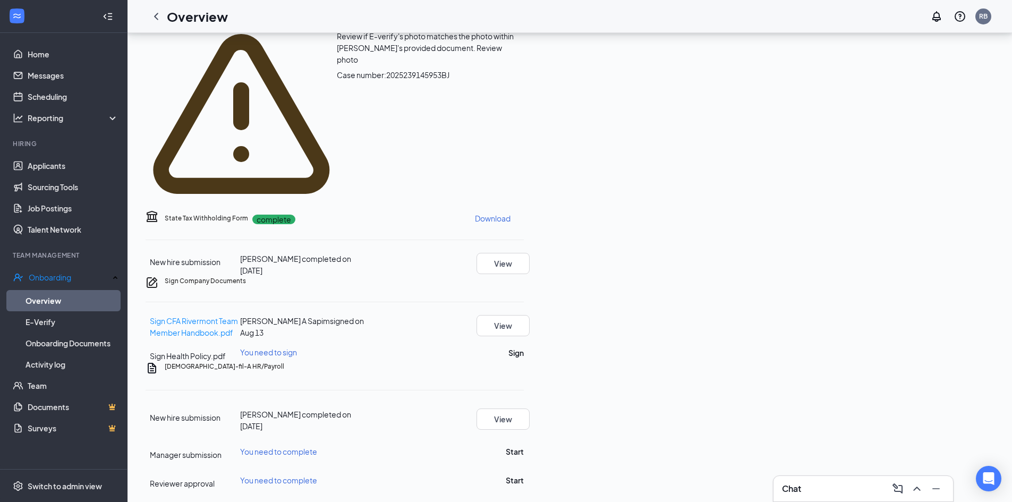
click at [502, 64] on span "Review photo" at bounding box center [419, 53] width 165 height 21
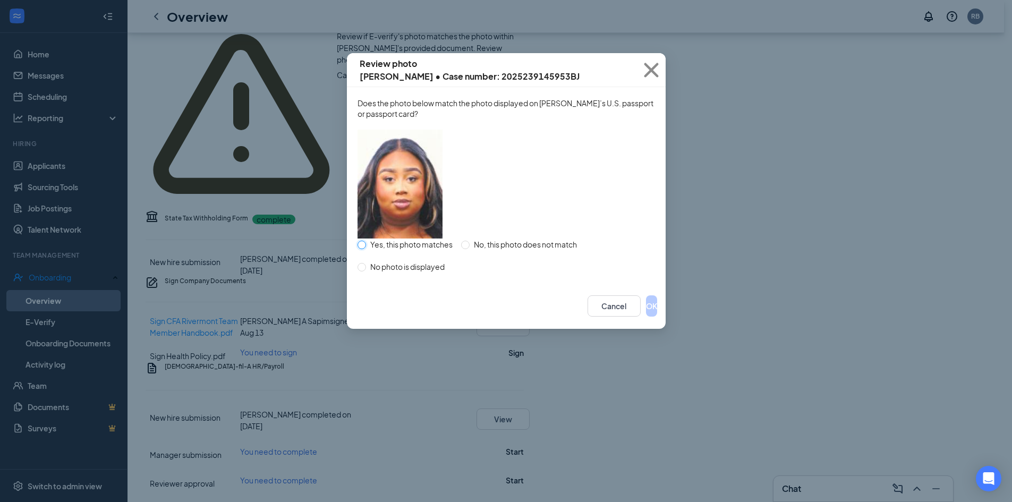
click at [362, 249] on input "Yes, this photo matches" at bounding box center [361, 245] width 8 height 8
radio input "true"
click at [646, 317] on button "OK" at bounding box center [651, 305] width 11 height 21
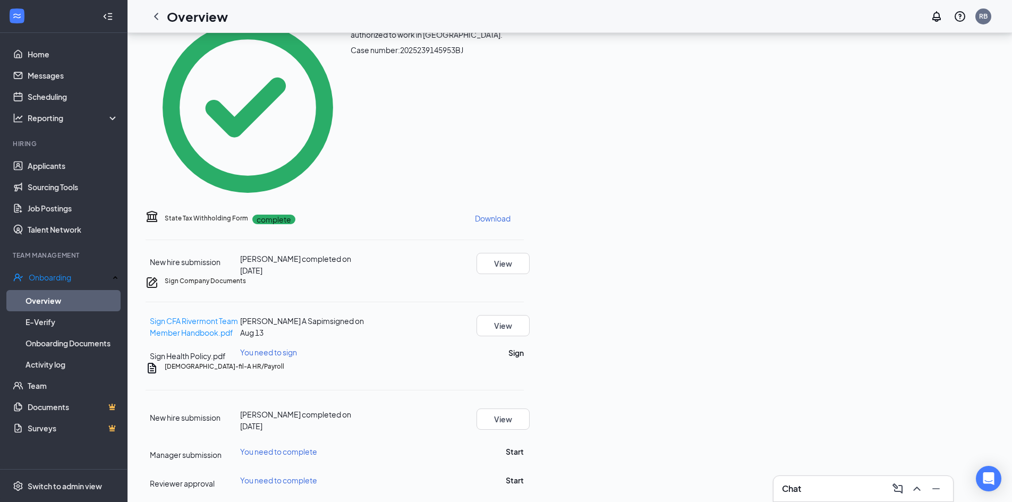
scroll to position [412, 0]
click at [524, 347] on button "Sign" at bounding box center [515, 353] width 15 height 12
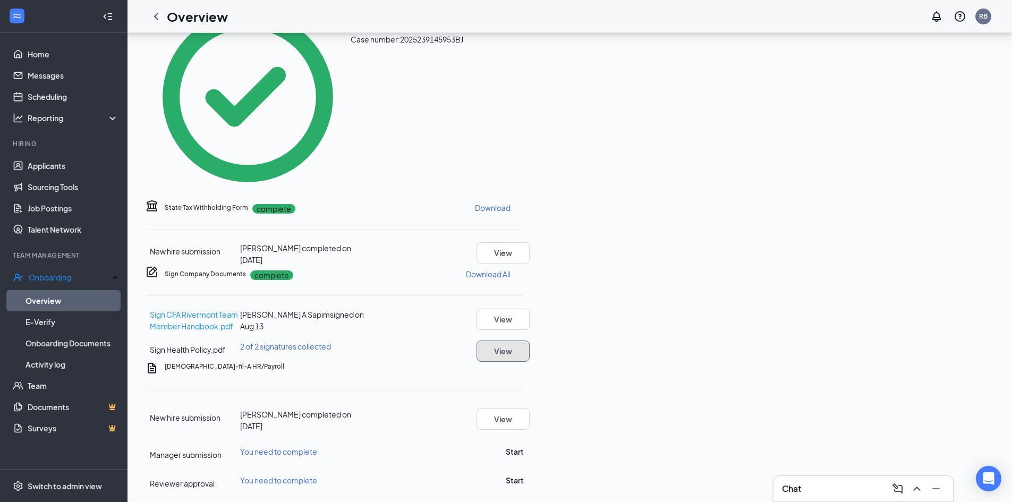
scroll to position [420, 0]
click at [524, 446] on button "Start" at bounding box center [515, 452] width 18 height 12
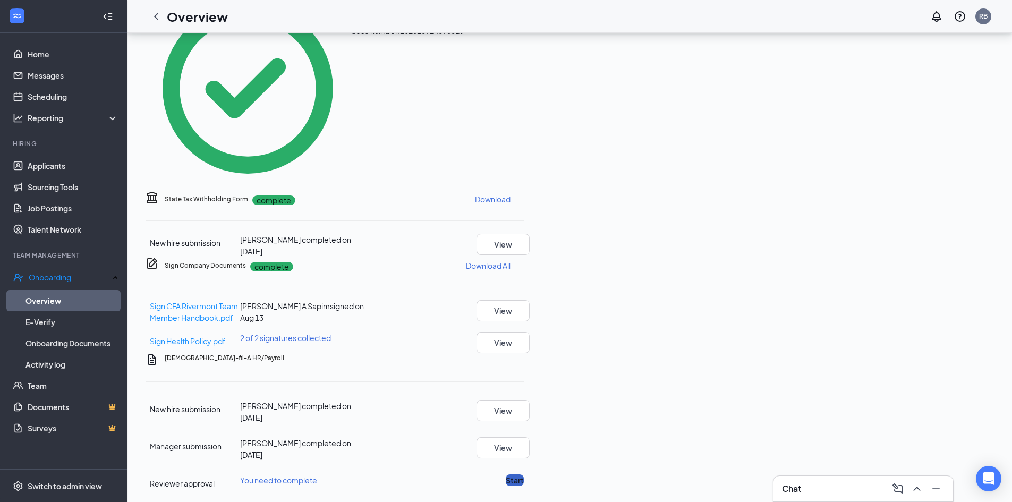
click at [524, 474] on button "Start" at bounding box center [515, 480] width 18 height 12
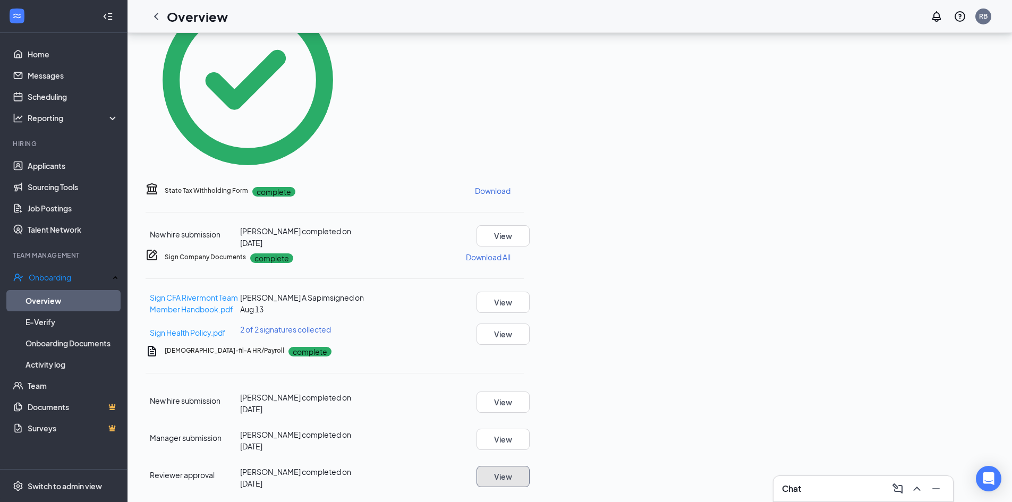
scroll to position [101, 0]
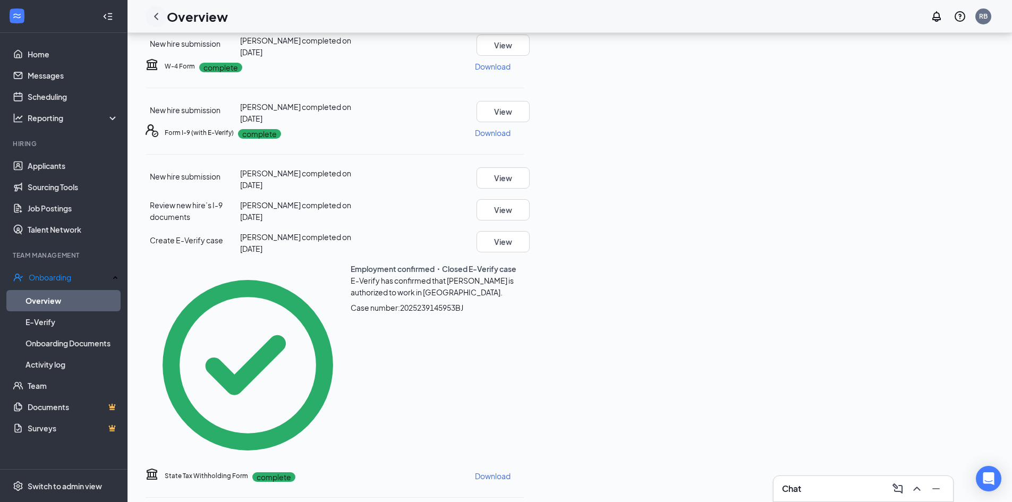
click at [158, 11] on icon "ChevronLeft" at bounding box center [156, 16] width 13 height 13
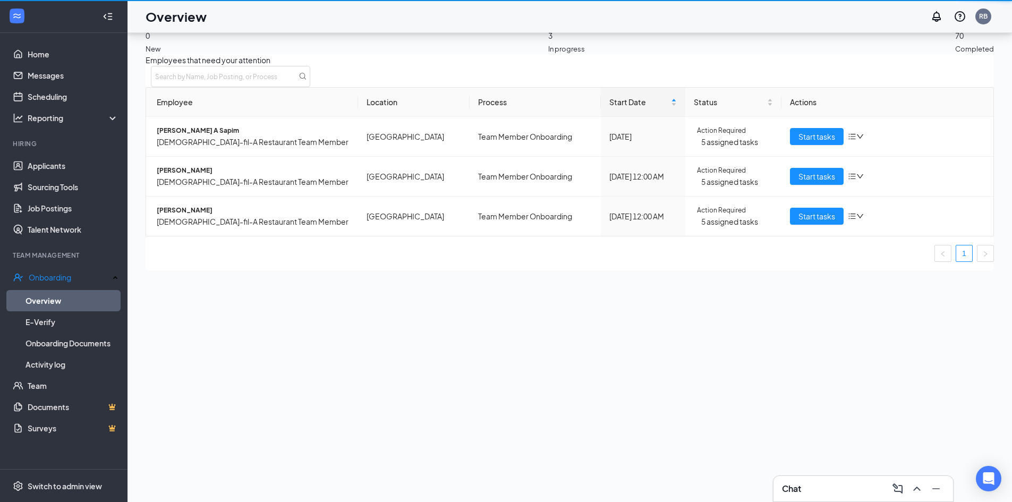
scroll to position [48, 0]
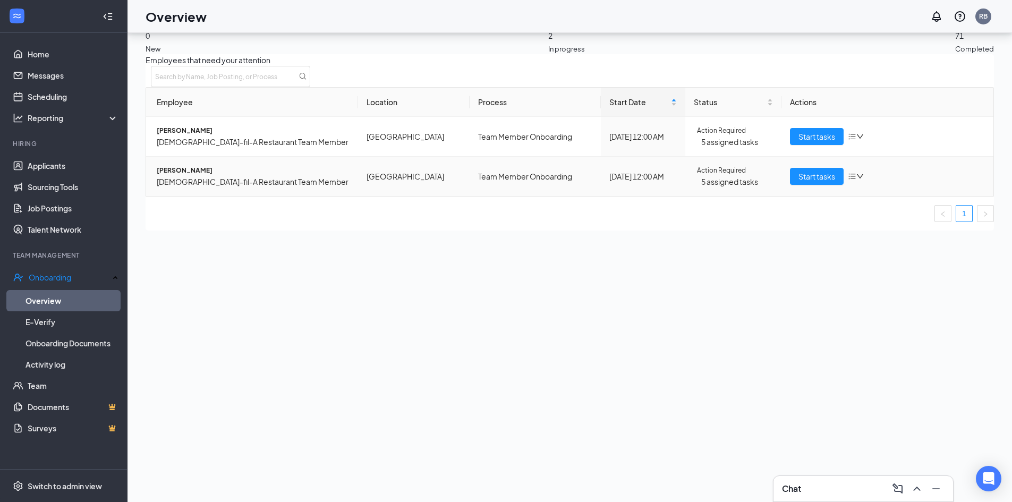
click at [746, 188] on span "5 assigned tasks" at bounding box center [737, 182] width 72 height 12
click at [813, 182] on span "Start tasks" at bounding box center [816, 177] width 37 height 12
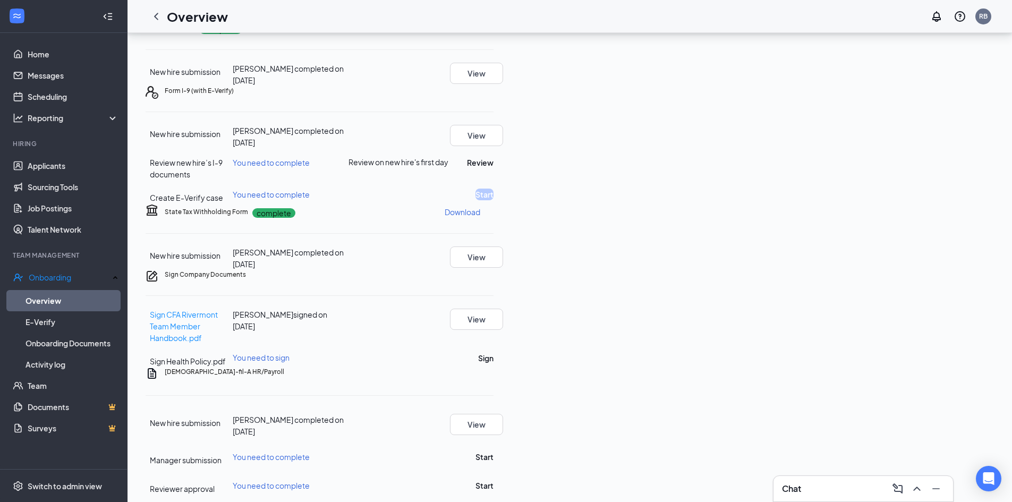
scroll to position [159, 0]
click at [818, 488] on div "Chat" at bounding box center [863, 488] width 163 height 17
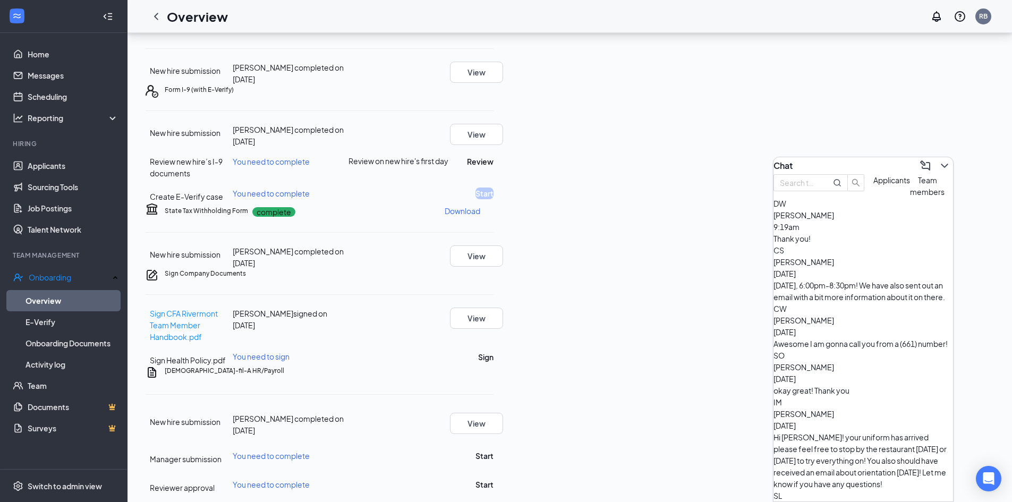
click at [867, 385] on div "okay great! Thank you" at bounding box center [863, 391] width 180 height 12
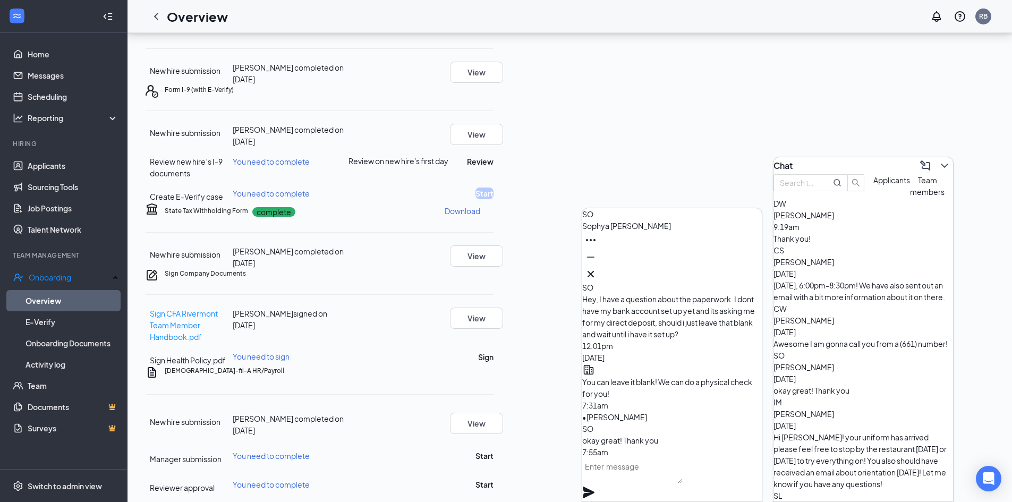
click at [617, 483] on textarea at bounding box center [632, 470] width 100 height 25
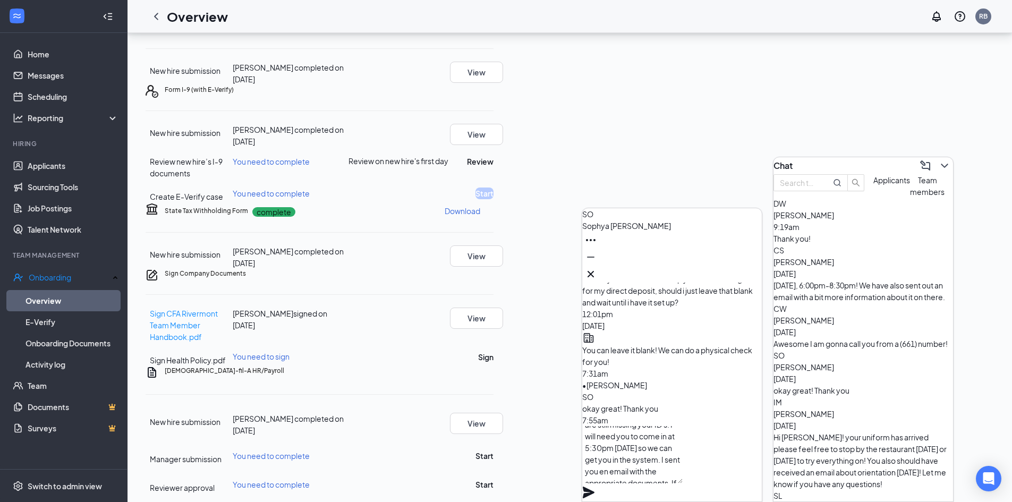
scroll to position [32, 0]
click at [683, 483] on textarea "Hi Sophya! Looks like we are still missing your ID's. I will need you to come i…" at bounding box center [632, 454] width 100 height 57
click at [683, 451] on textarea "Hi Sophya! Looks like we are still missing your ID's. I will need you to come i…" at bounding box center [632, 454] width 100 height 57
click at [683, 483] on textarea "Hi Sophya! Looks like we are still missing your ID's. I will need you to come i…" at bounding box center [632, 454] width 100 height 57
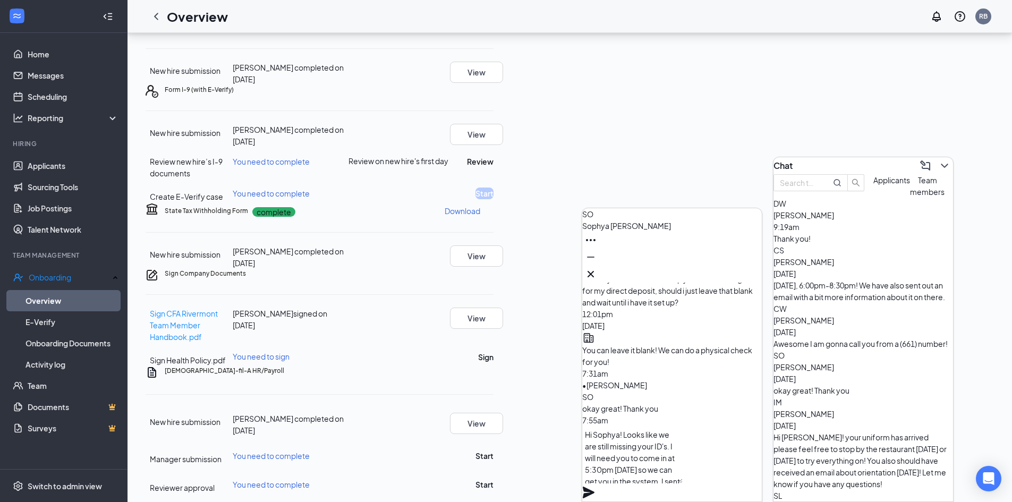
type textarea "Hi Sophya! Looks like we are still missing your ID's. I will need you to come i…"
click at [594, 487] on icon "Plane" at bounding box center [589, 493] width 12 height 12
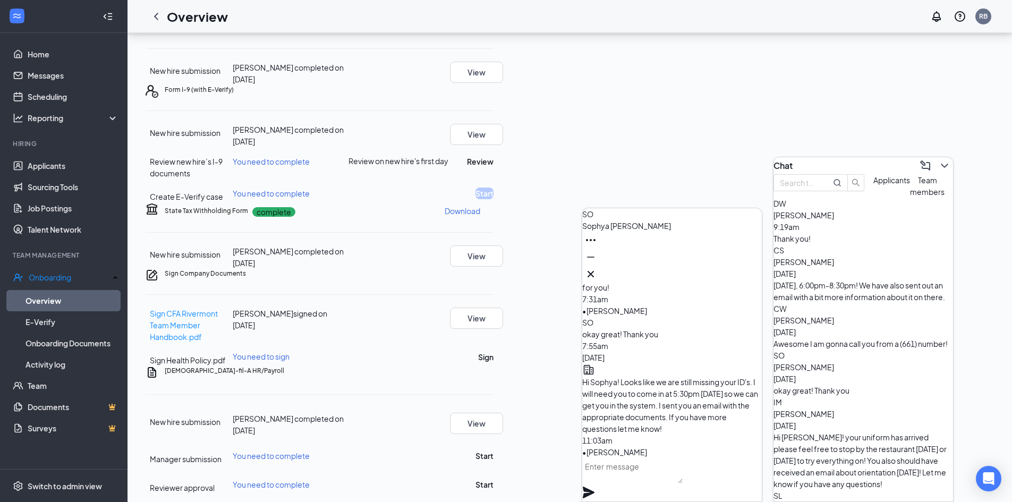
click at [753, 269] on div "SO [PERSON_NAME]" at bounding box center [672, 245] width 180 height 74
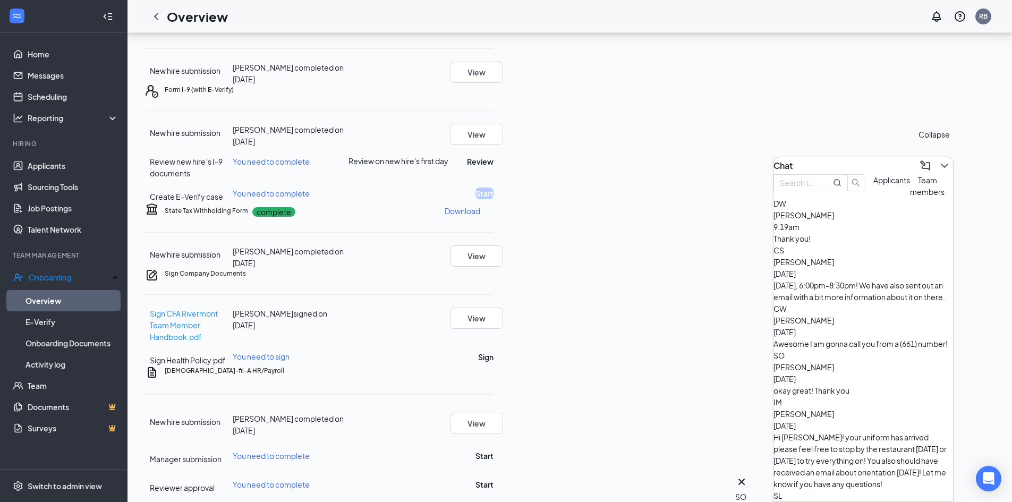
click at [939, 163] on icon "ChevronDown" at bounding box center [944, 165] width 13 height 13
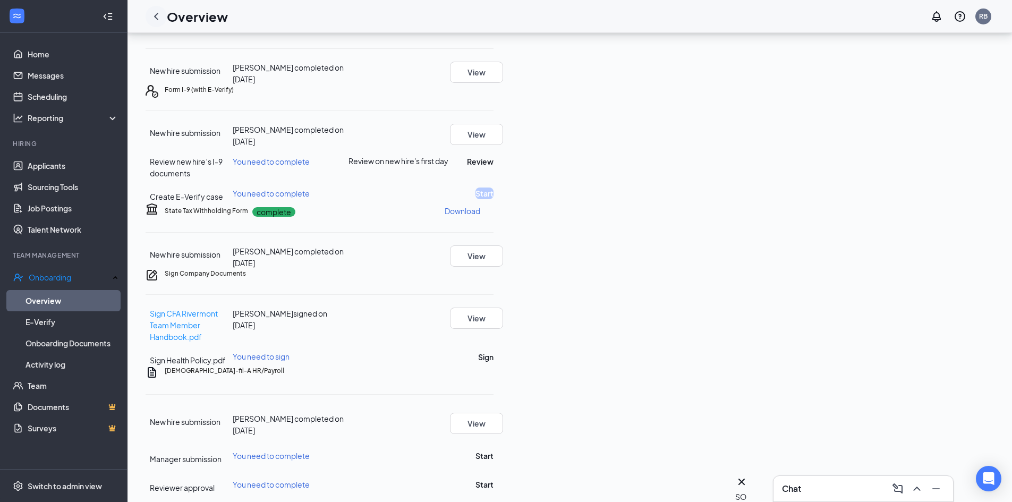
click at [154, 12] on icon "ChevronLeft" at bounding box center [156, 16] width 13 height 13
